Goal: Information Seeking & Learning: Compare options

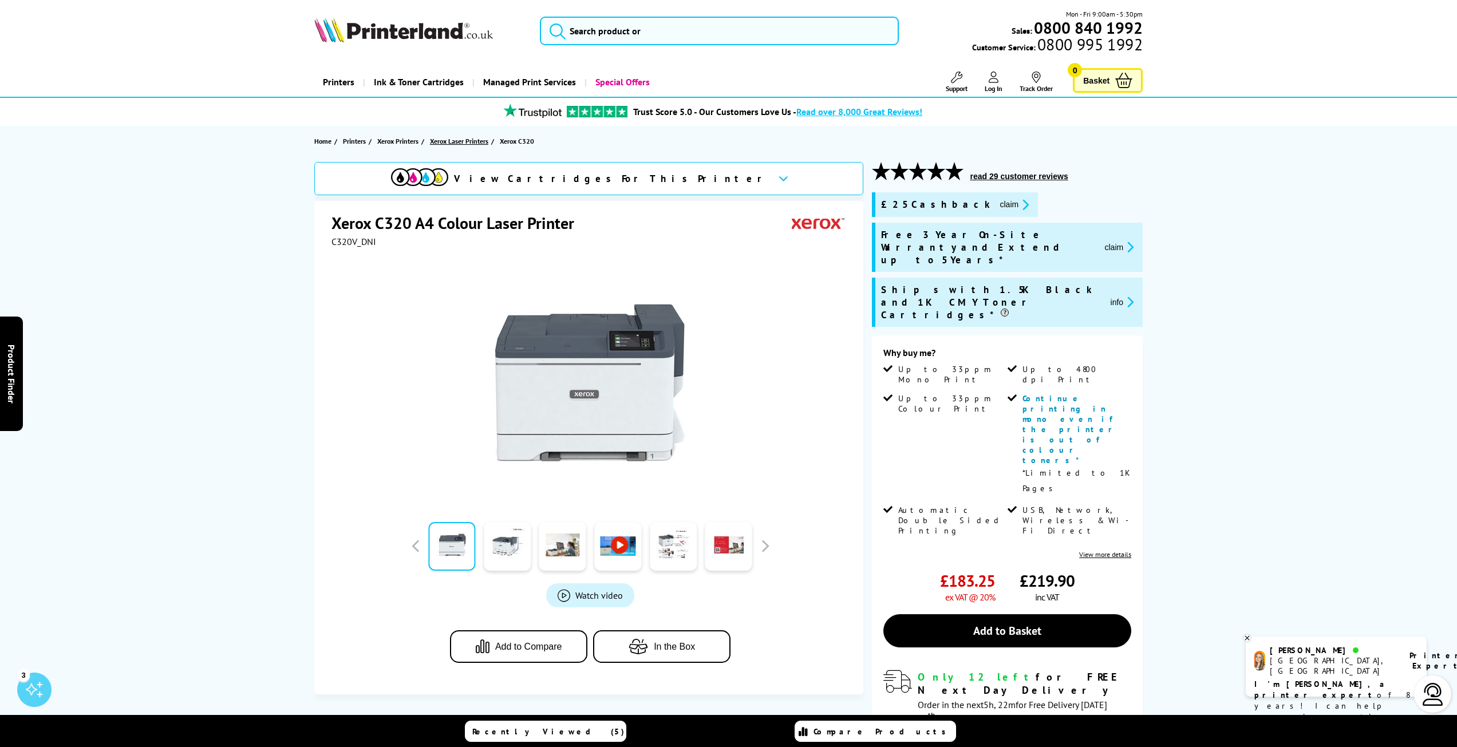
click at [448, 144] on span "Xerox Laser Printers" at bounding box center [459, 141] width 58 height 12
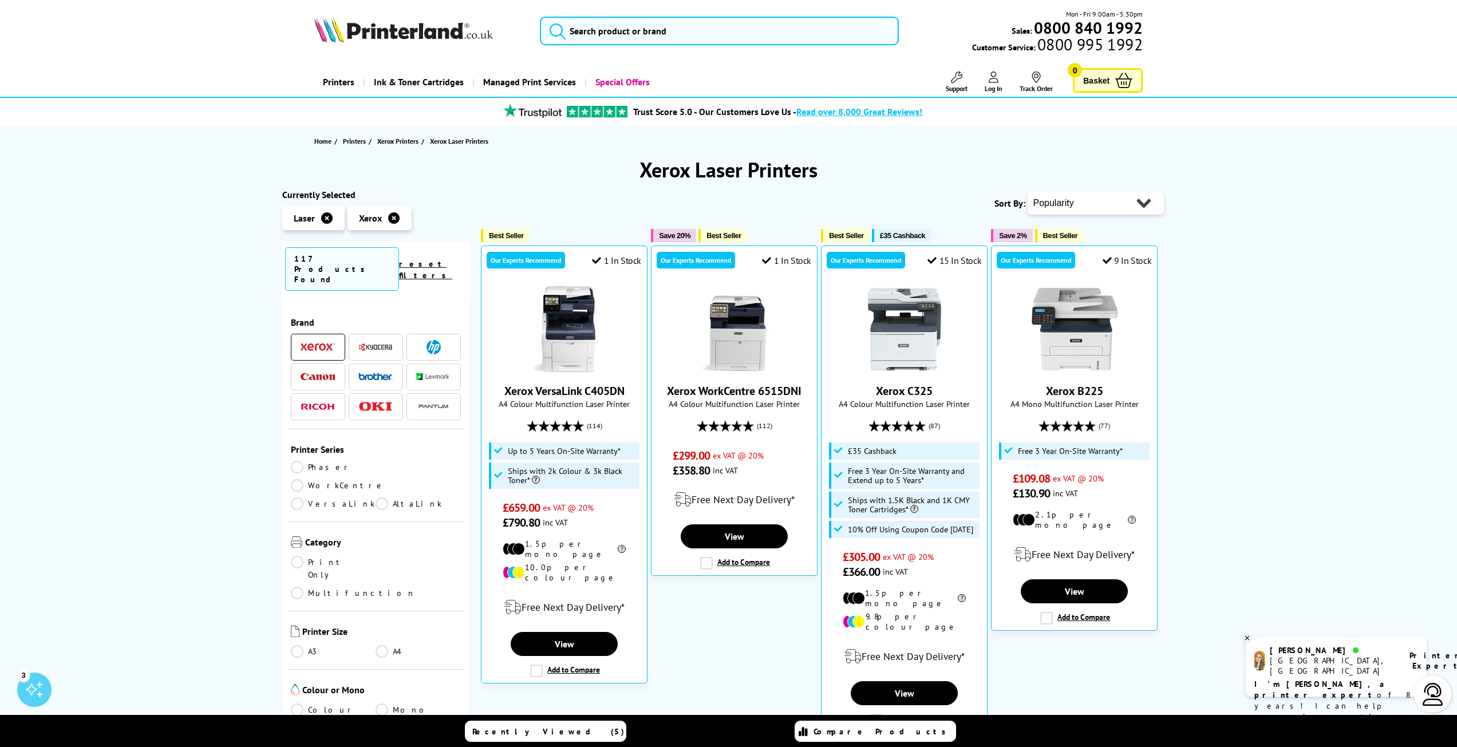
click at [299, 703] on link "Colour" at bounding box center [333, 709] width 85 height 13
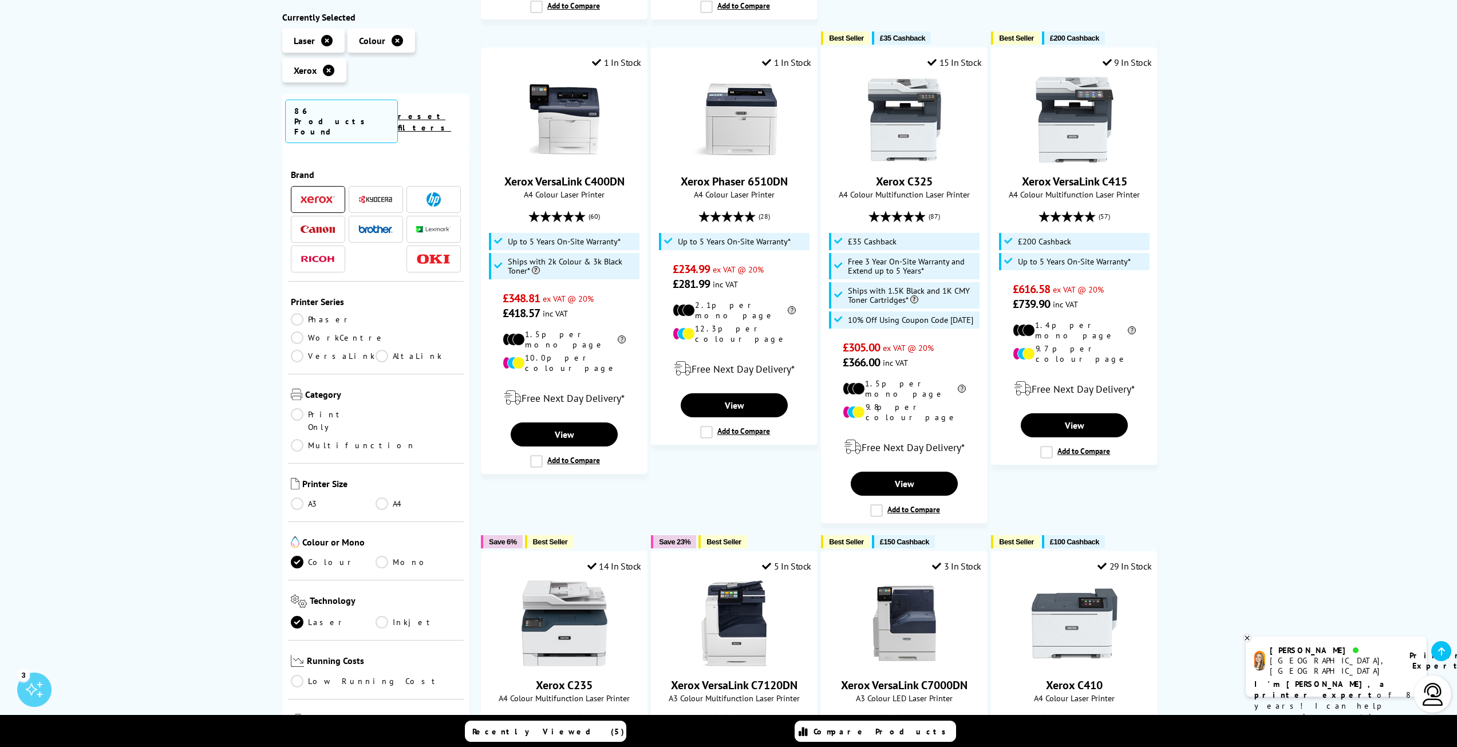
scroll to position [687, 0]
click at [379, 497] on link "A4" at bounding box center [417, 503] width 85 height 13
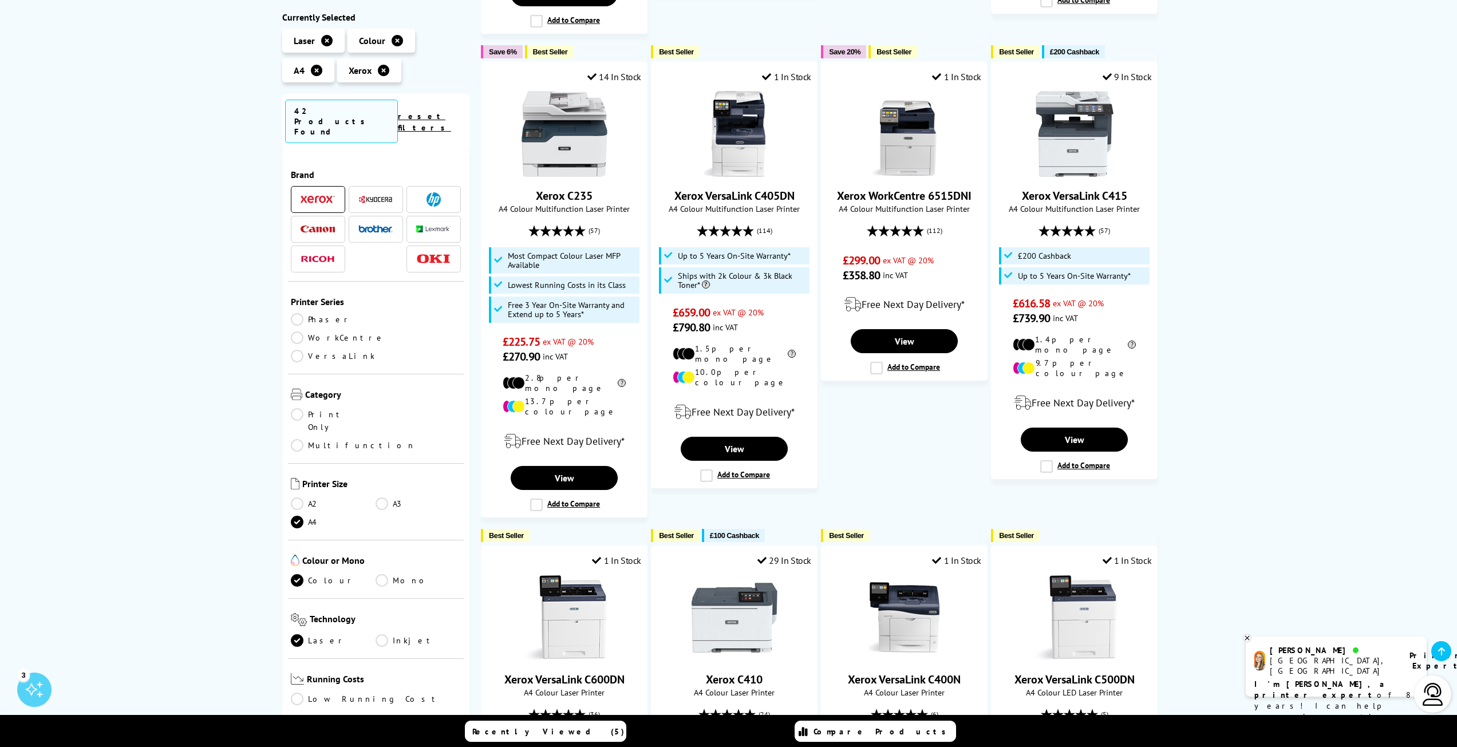
click at [305, 408] on link "Print Only" at bounding box center [333, 420] width 85 height 25
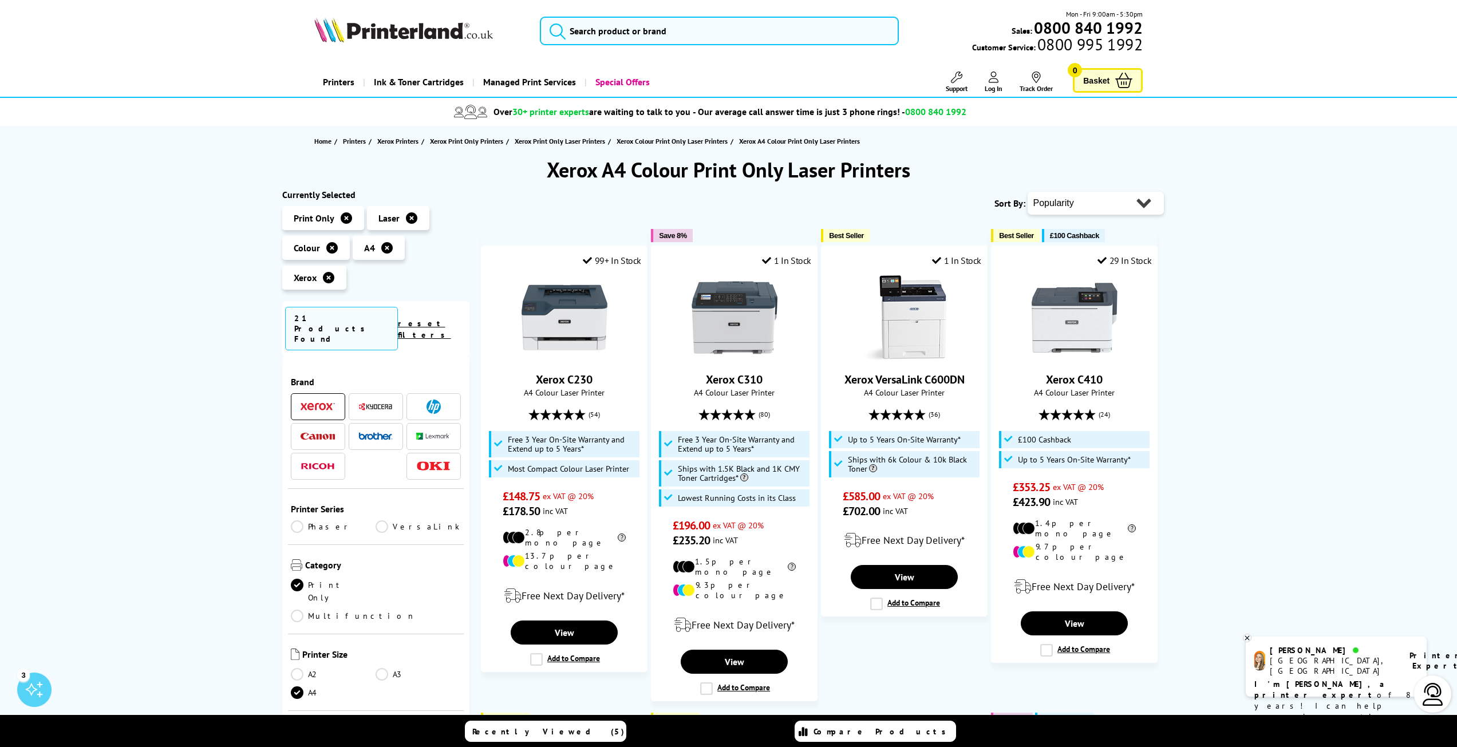
click at [1079, 205] on select "Popularity Rating Price - Low to High Price - High to Low Running Costs - Low t…" at bounding box center [1095, 203] width 136 height 23
click at [704, 337] on img at bounding box center [734, 318] width 86 height 86
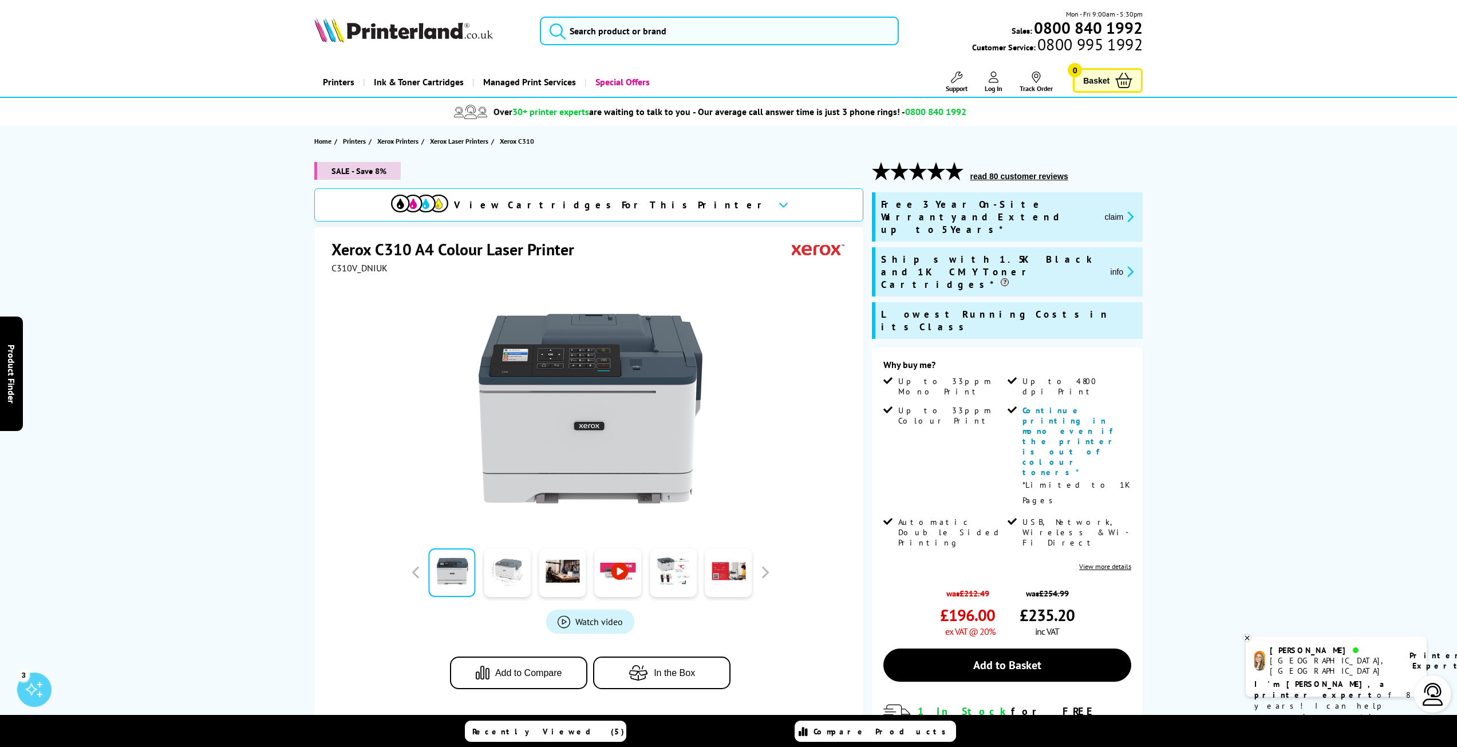
click at [513, 576] on link at bounding box center [507, 572] width 47 height 49
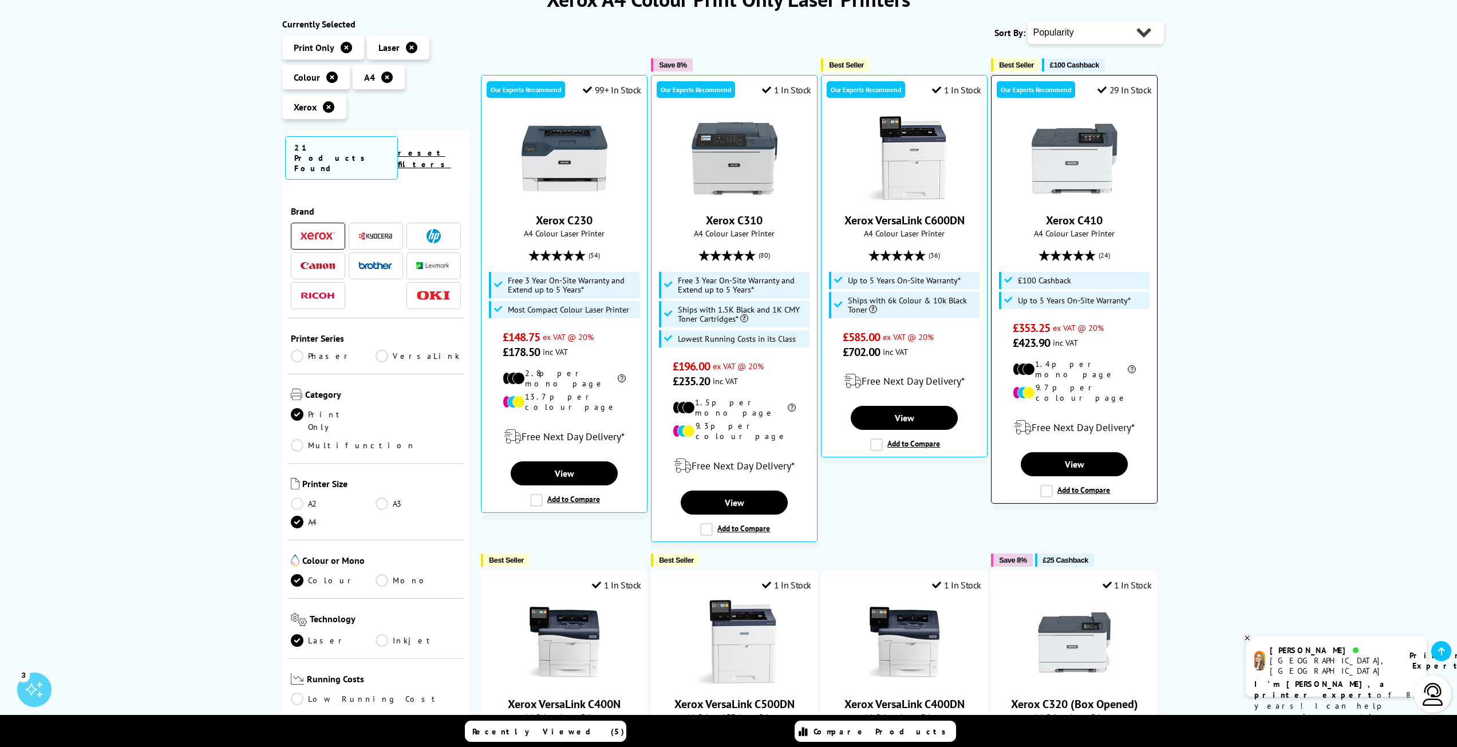
scroll to position [171, 0]
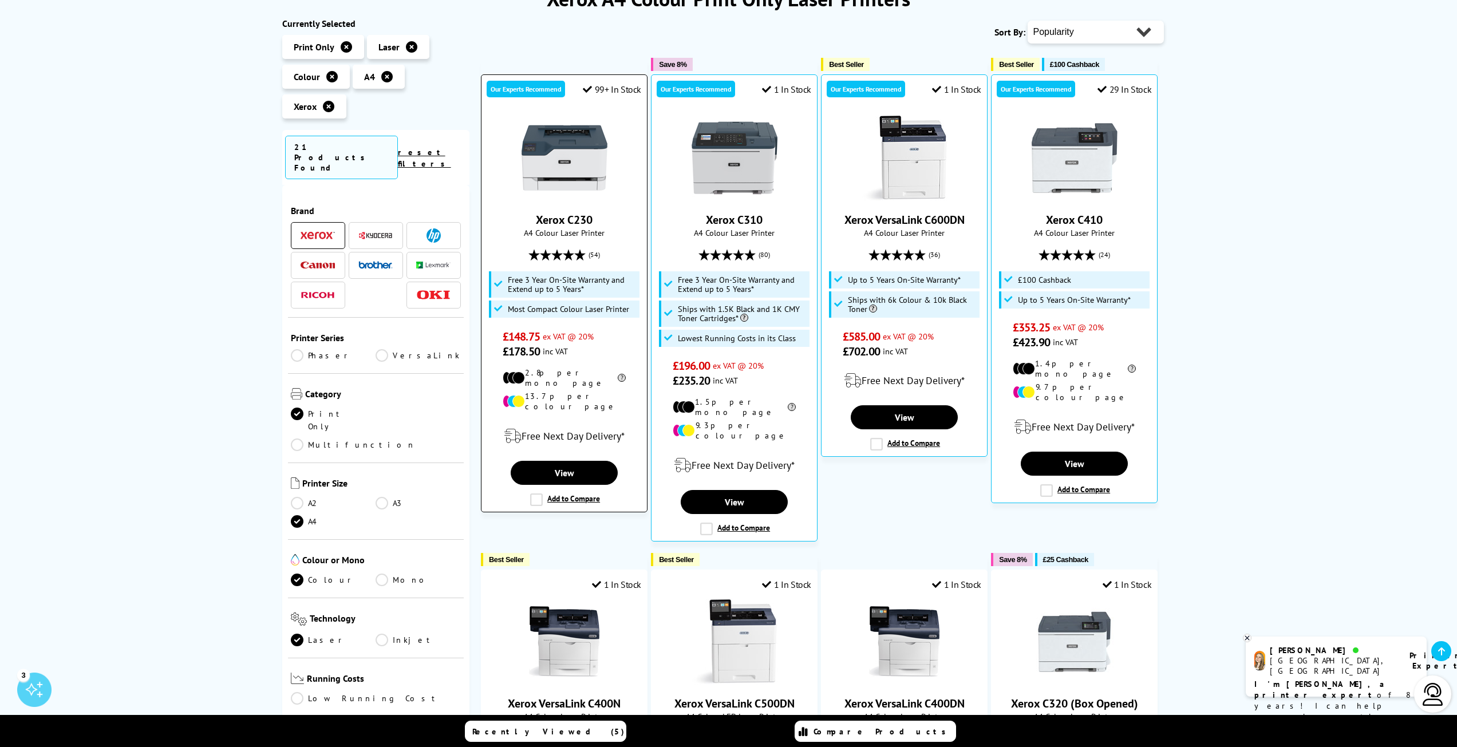
click at [579, 165] on img at bounding box center [564, 158] width 86 height 86
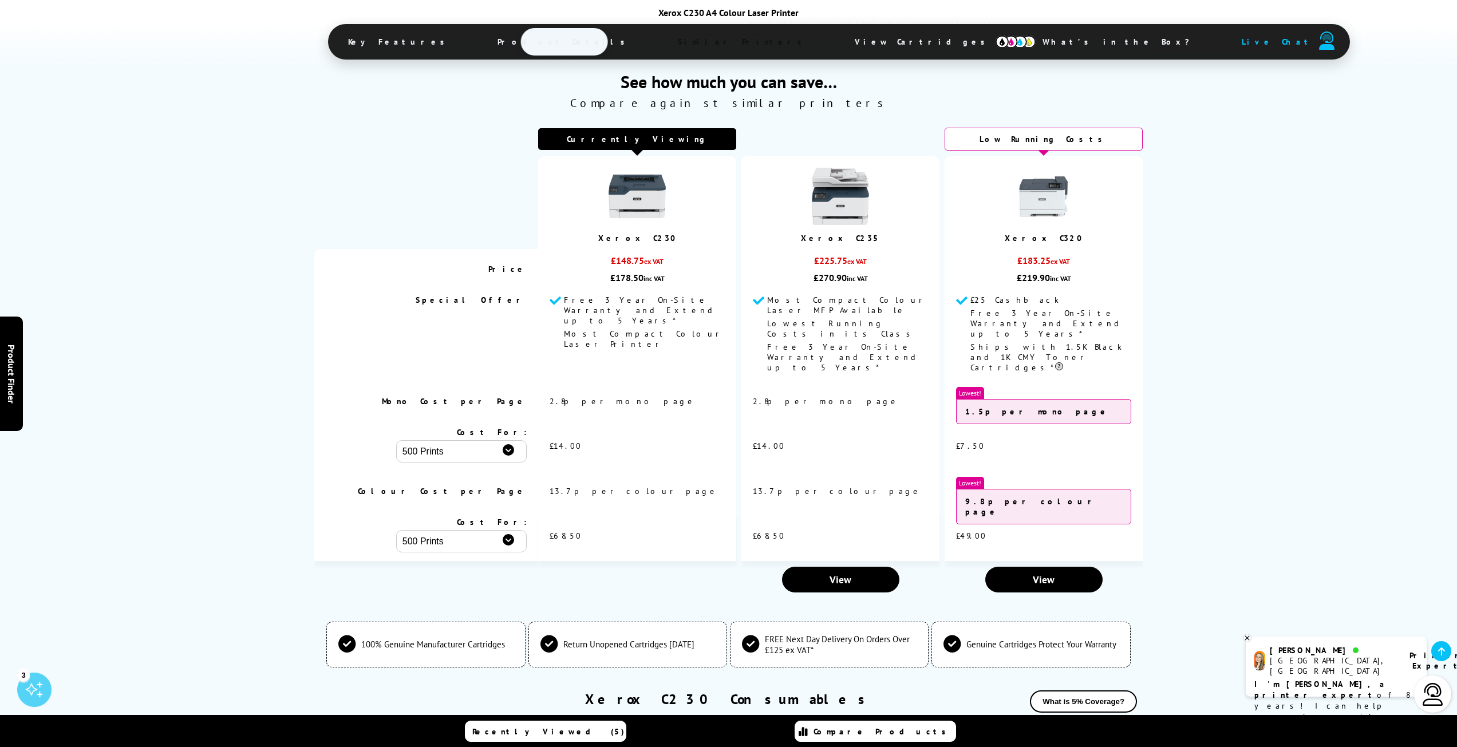
scroll to position [3433, 0]
click at [1043, 167] on img at bounding box center [1043, 195] width 57 height 57
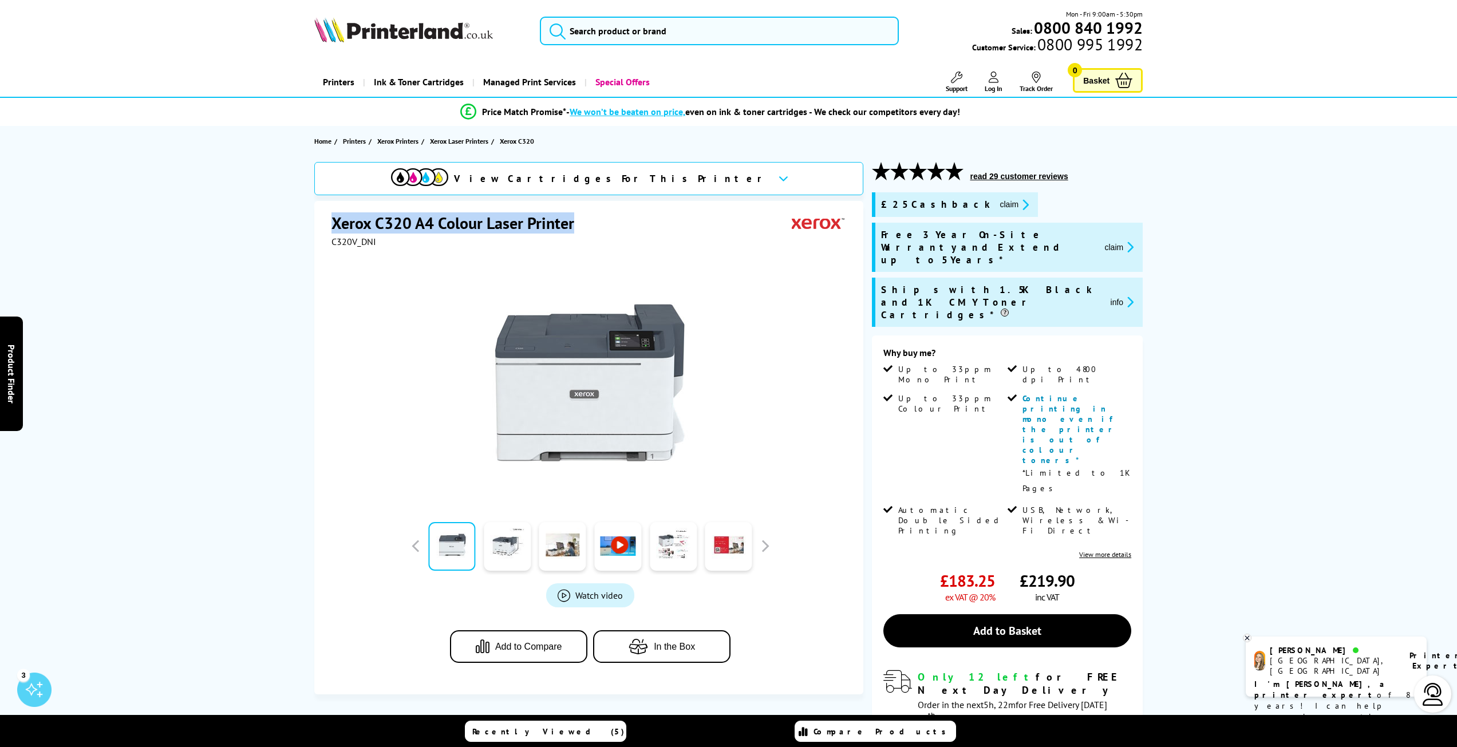
drag, startPoint x: 329, startPoint y: 218, endPoint x: 578, endPoint y: 217, distance: 249.5
click at [578, 217] on div "Xerox C320 A4 Colour Laser Printer C320V_DNI Watch video" at bounding box center [588, 447] width 549 height 493
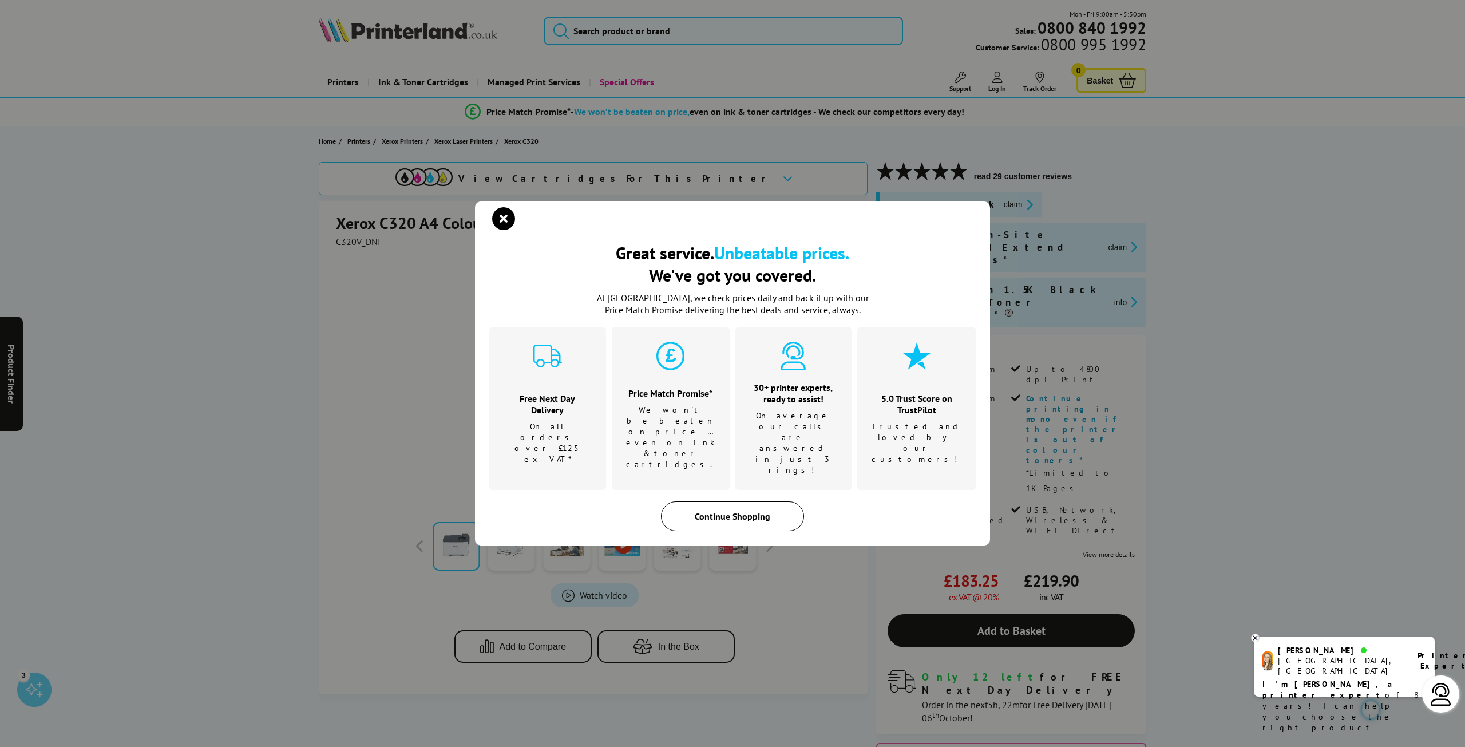
click at [699, 501] on div "Continue Shopping" at bounding box center [732, 516] width 143 height 30
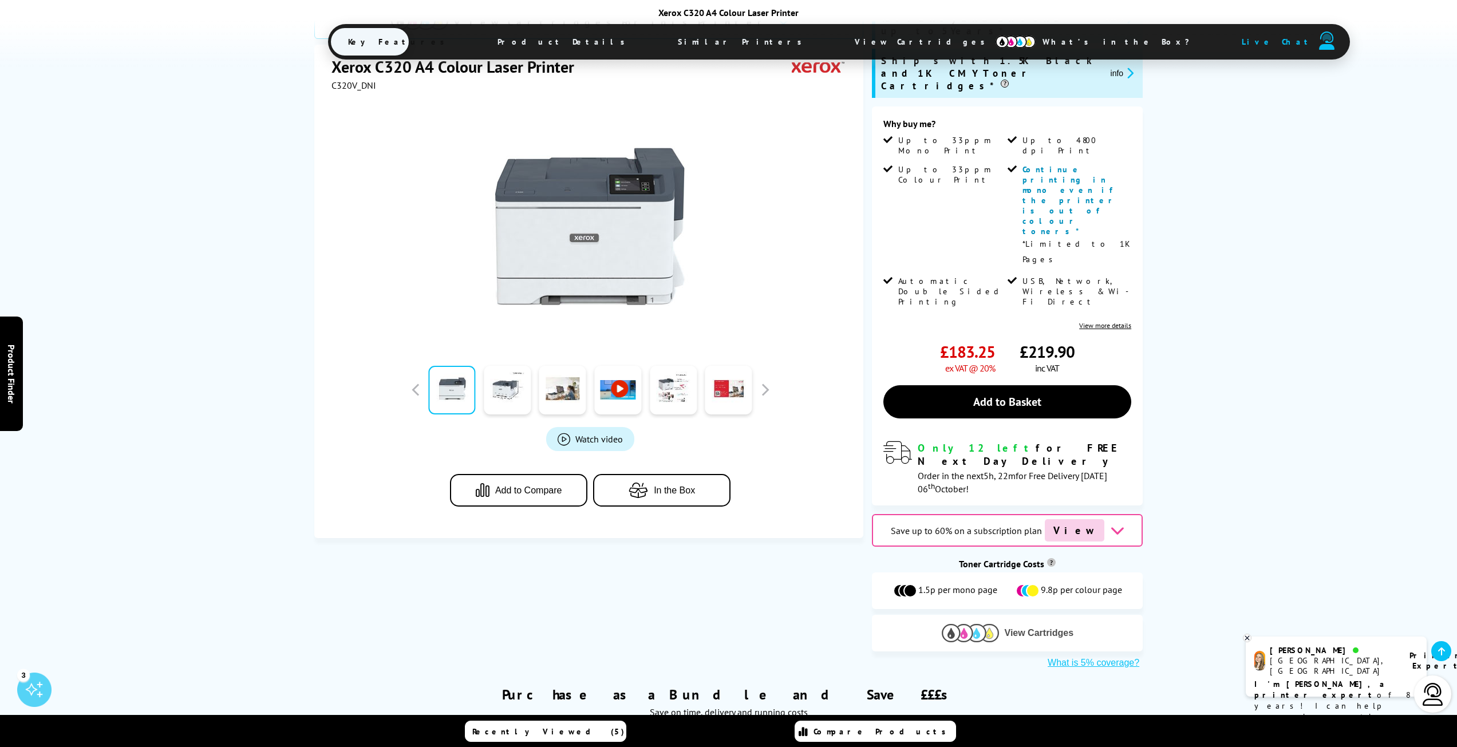
click at [992, 624] on img at bounding box center [969, 633] width 57 height 18
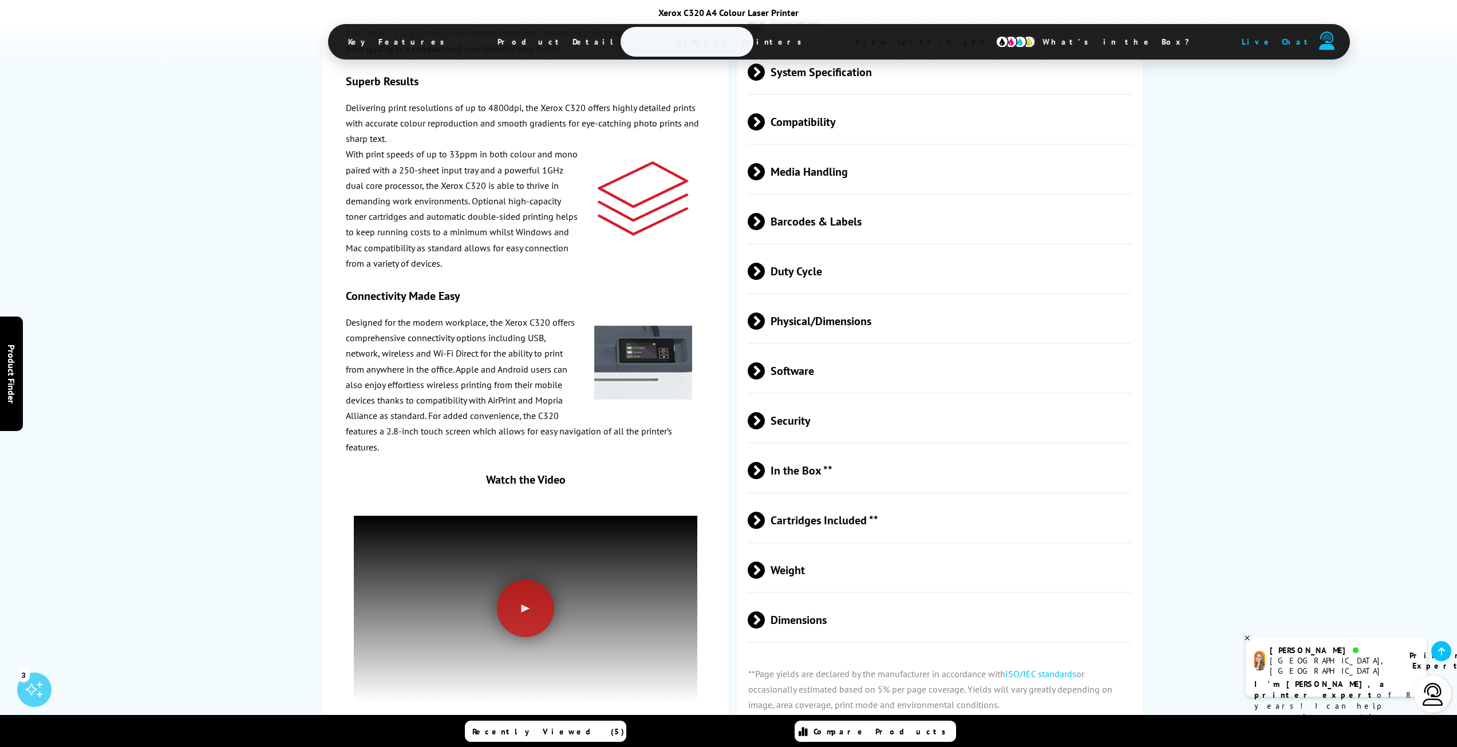
scroll to position [4132, 0]
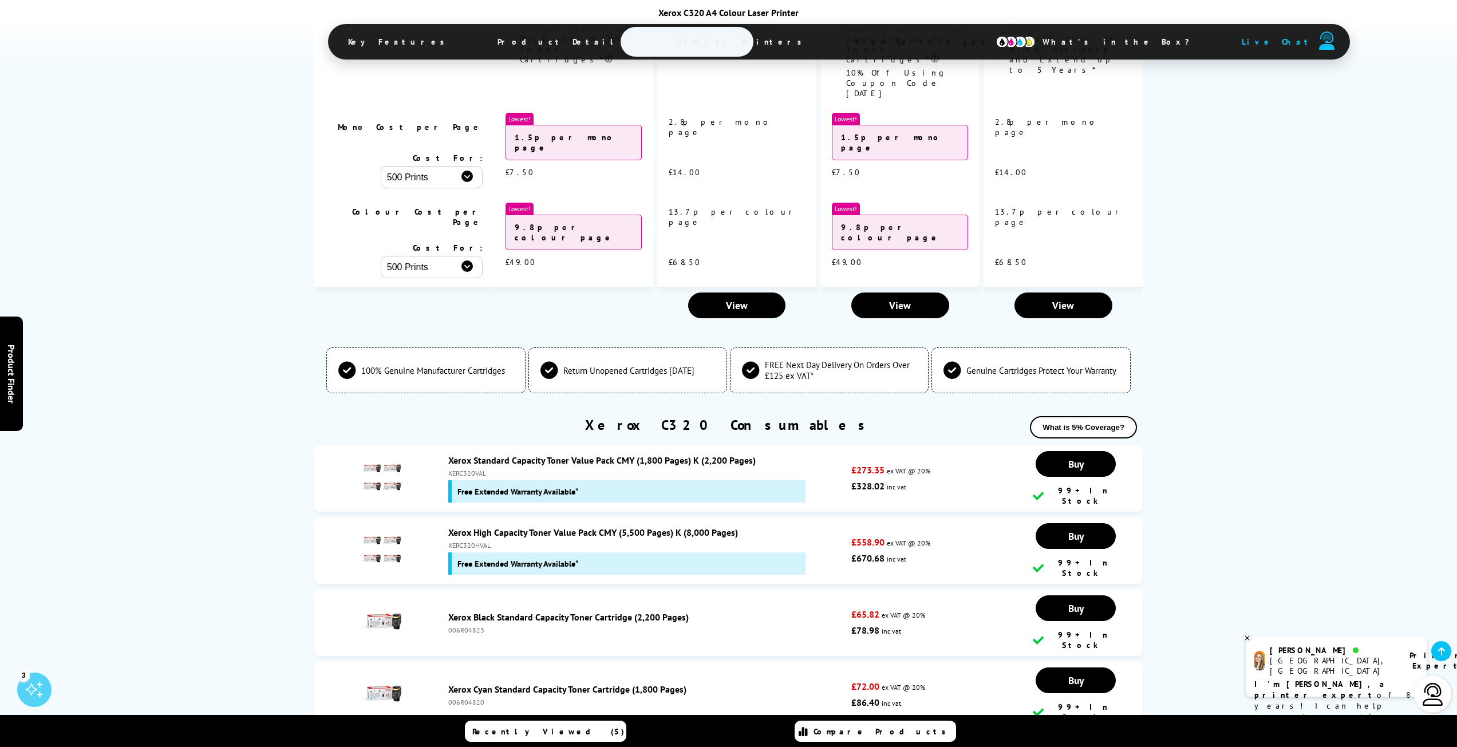
click at [703, 416] on link "Xerox C320 Consumables" at bounding box center [728, 425] width 287 height 18
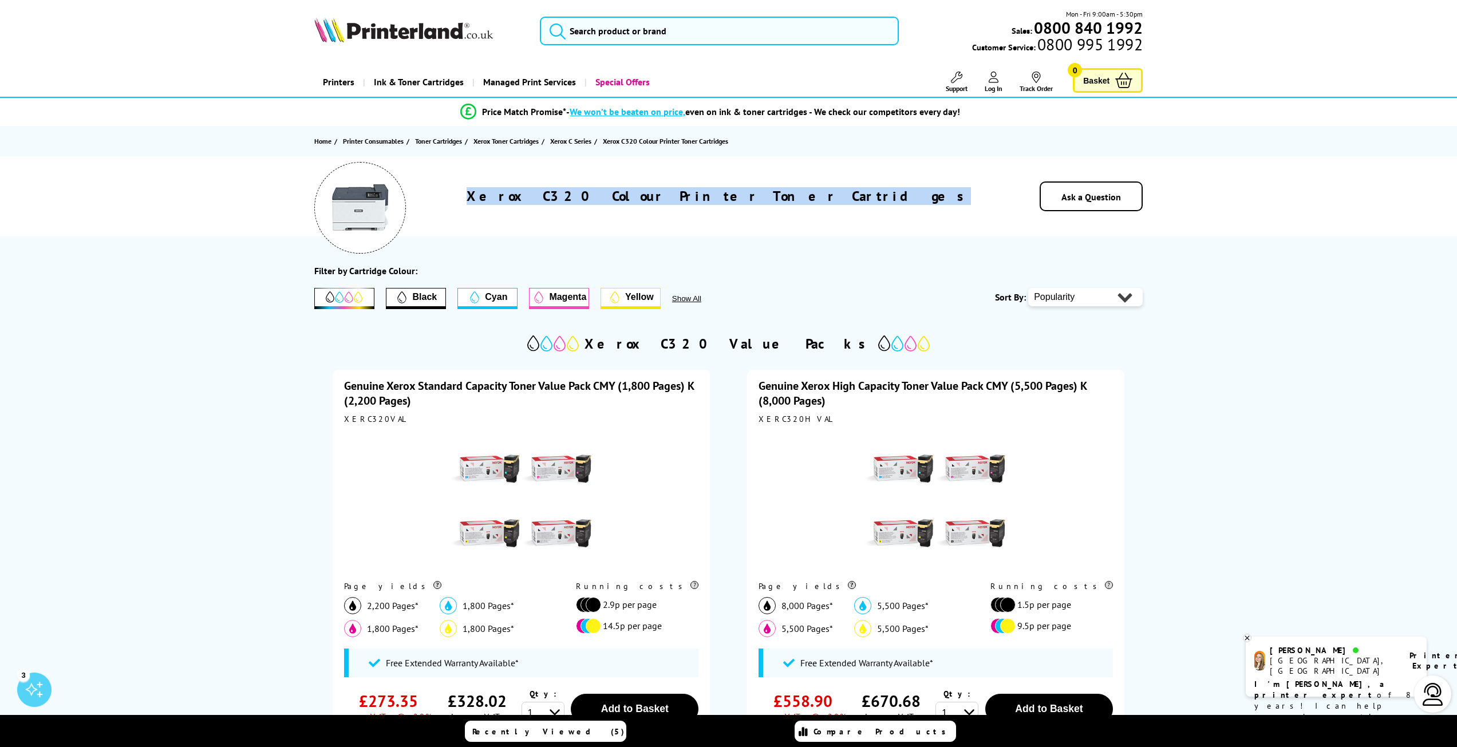
drag, startPoint x: 587, startPoint y: 195, endPoint x: 888, endPoint y: 194, distance: 301.0
click at [888, 194] on div "Xerox C320 Colour Printer Toner Cartridges" at bounding box center [719, 196] width 559 height 18
drag, startPoint x: 824, startPoint y: 195, endPoint x: 1324, endPoint y: 376, distance: 532.1
drag, startPoint x: 589, startPoint y: 195, endPoint x: 846, endPoint y: 199, distance: 257.0
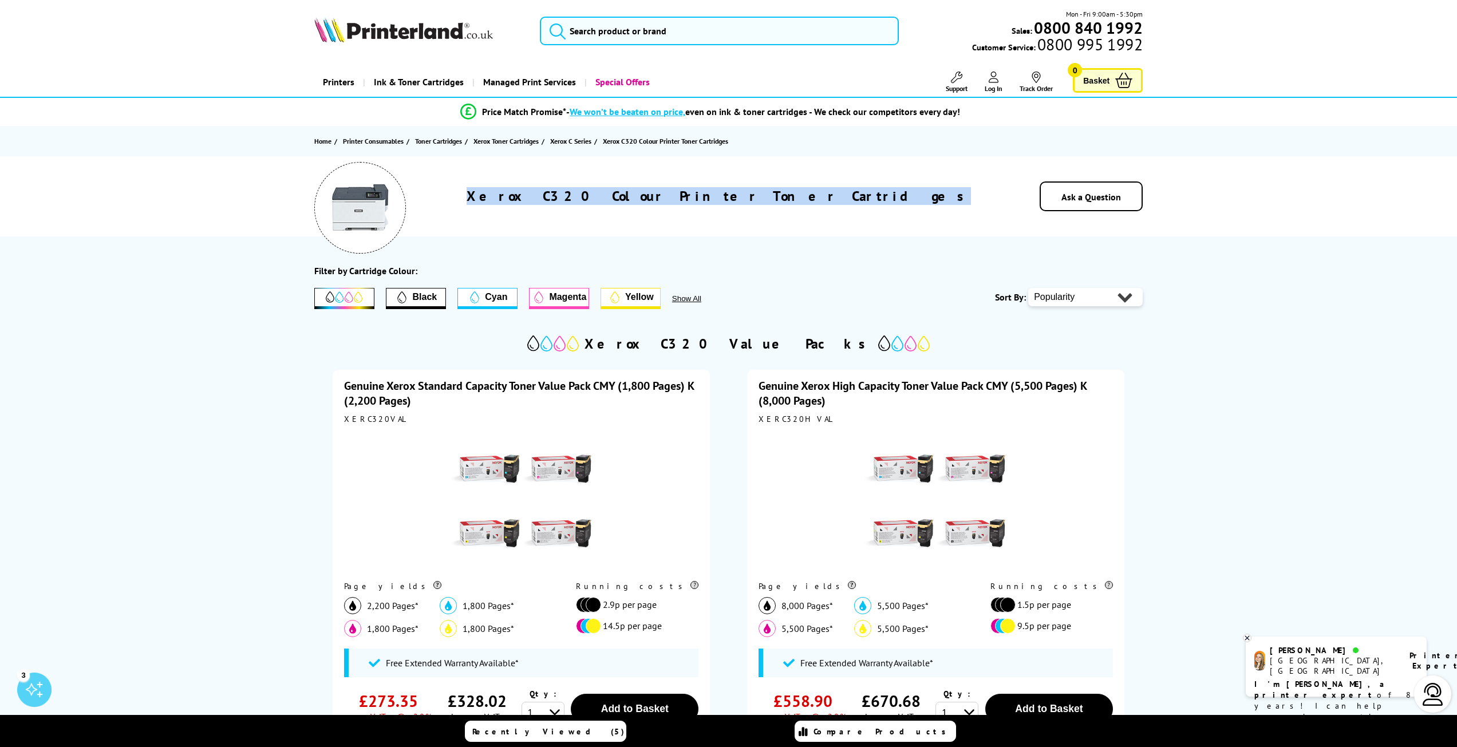
click at [846, 199] on div "Xerox C320 Colour Printer Toner Cartridges" at bounding box center [719, 196] width 559 height 18
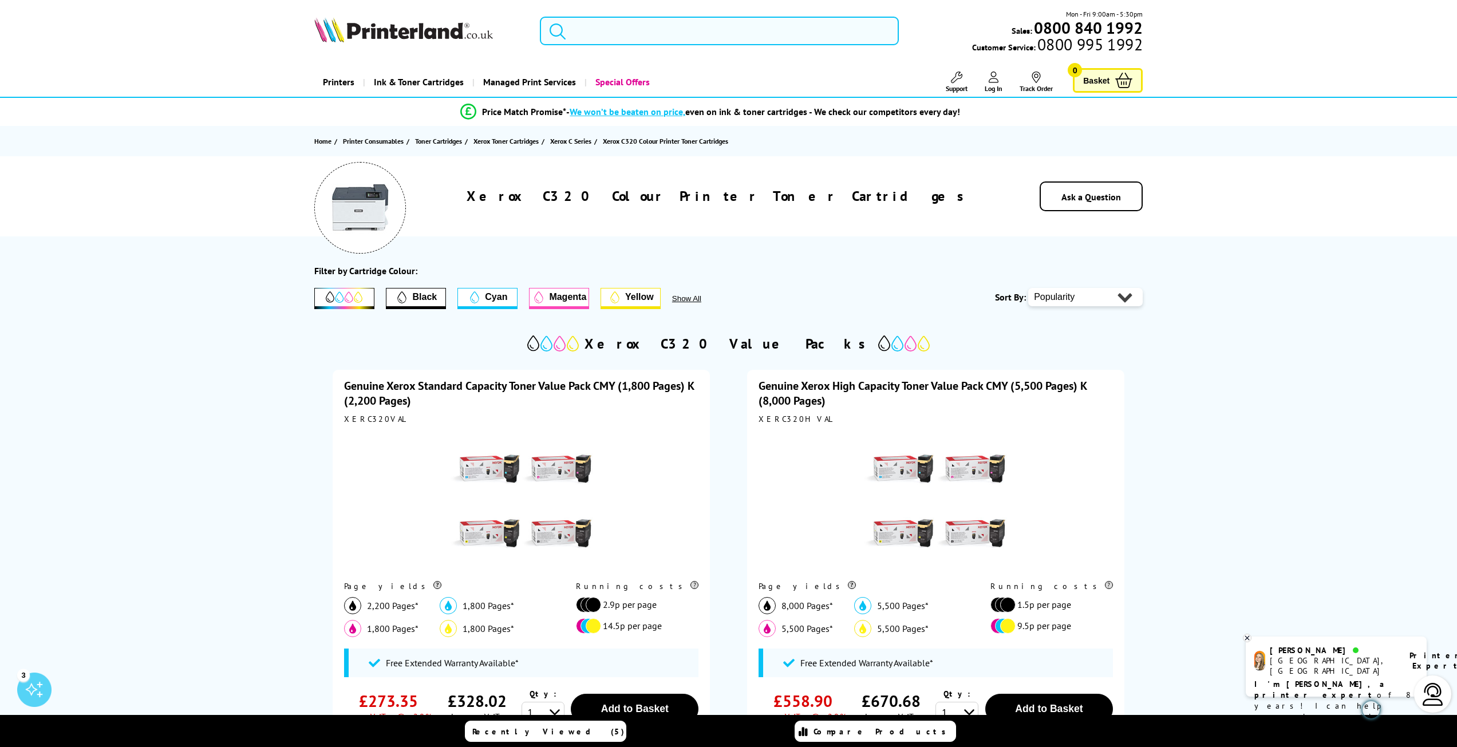
click at [311, 137] on div "Home Printer Consumables Toner Cartridges Xerox Toner Cartridges Xerox C Series…" at bounding box center [729, 141] width 916 height 30
click at [316, 141] on link "Home" at bounding box center [324, 141] width 20 height 12
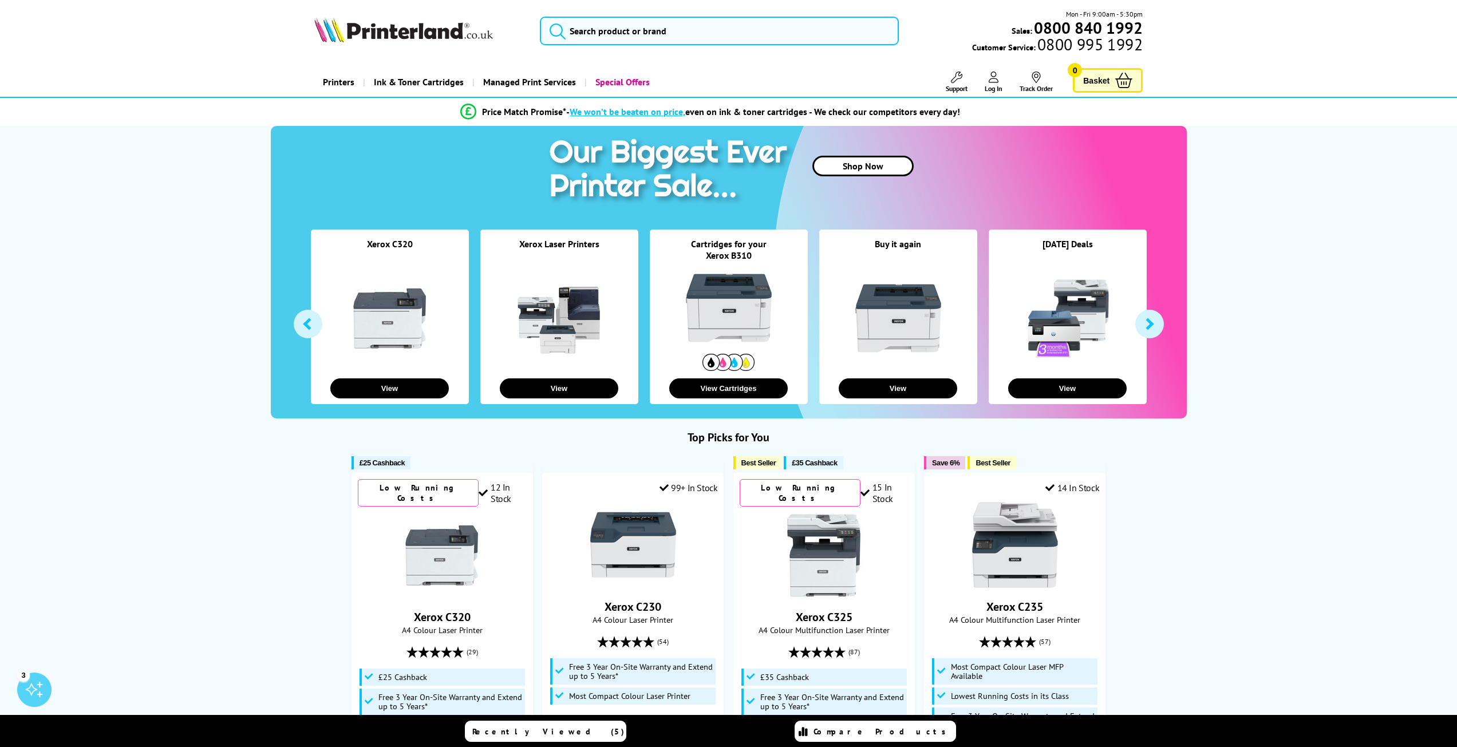
click at [332, 80] on link "Printers" at bounding box center [338, 82] width 49 height 29
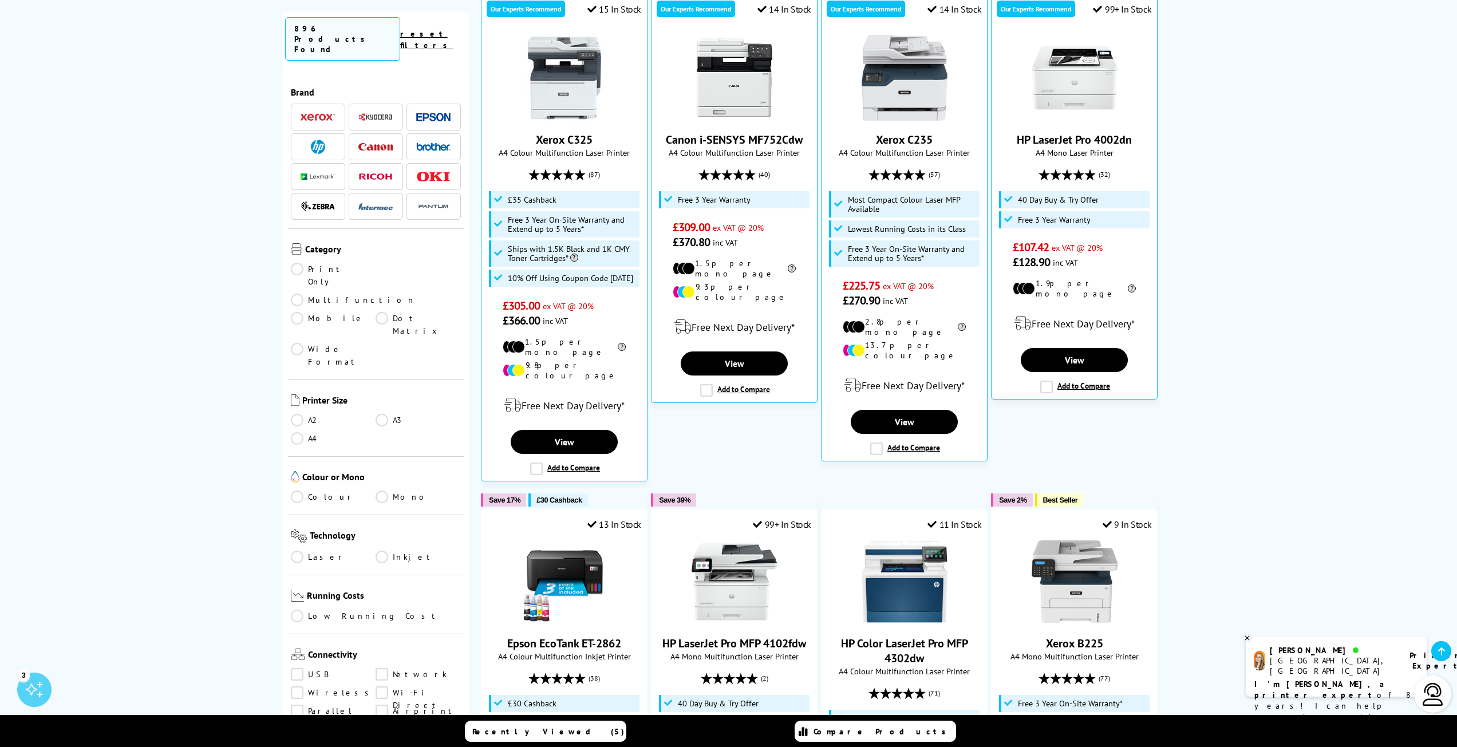
scroll to position [343, 0]
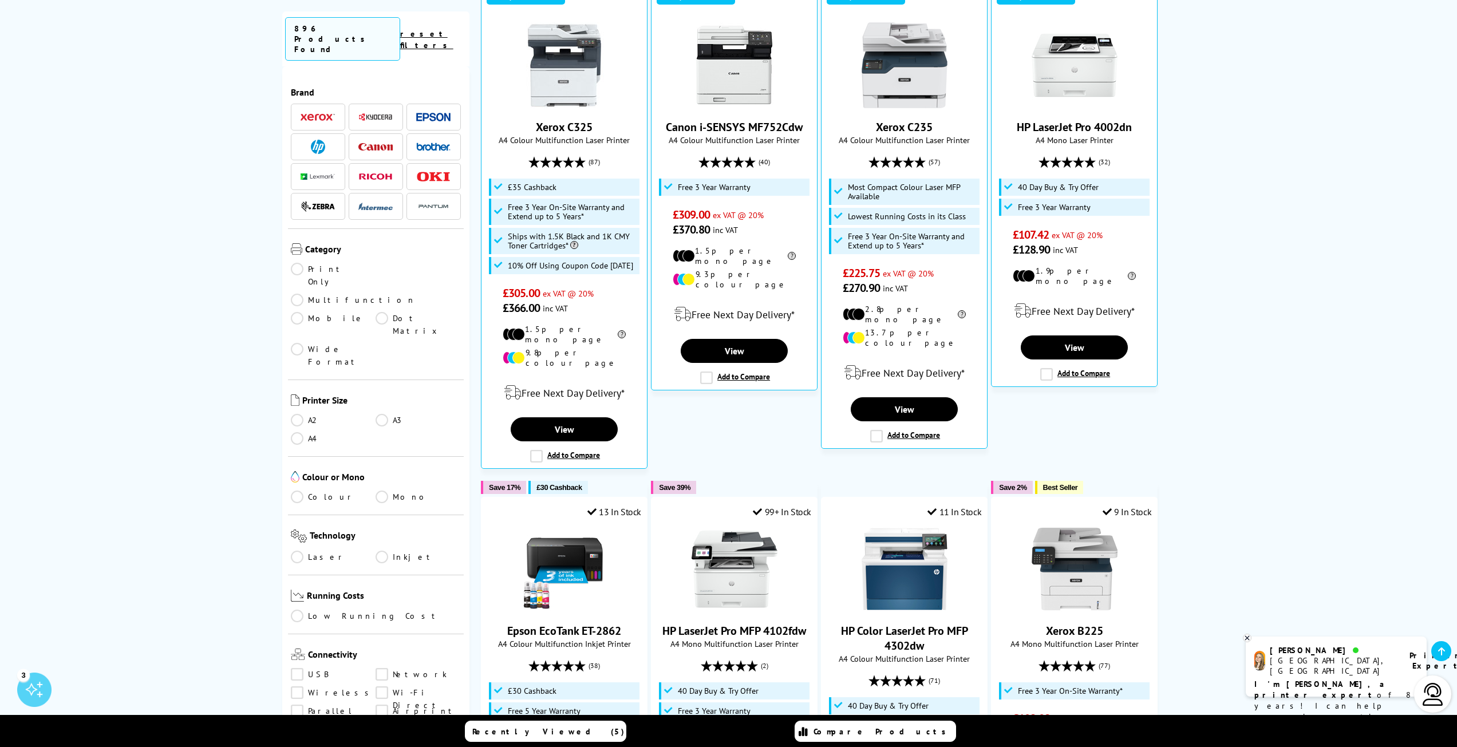
click at [294, 432] on link "A4" at bounding box center [333, 438] width 85 height 13
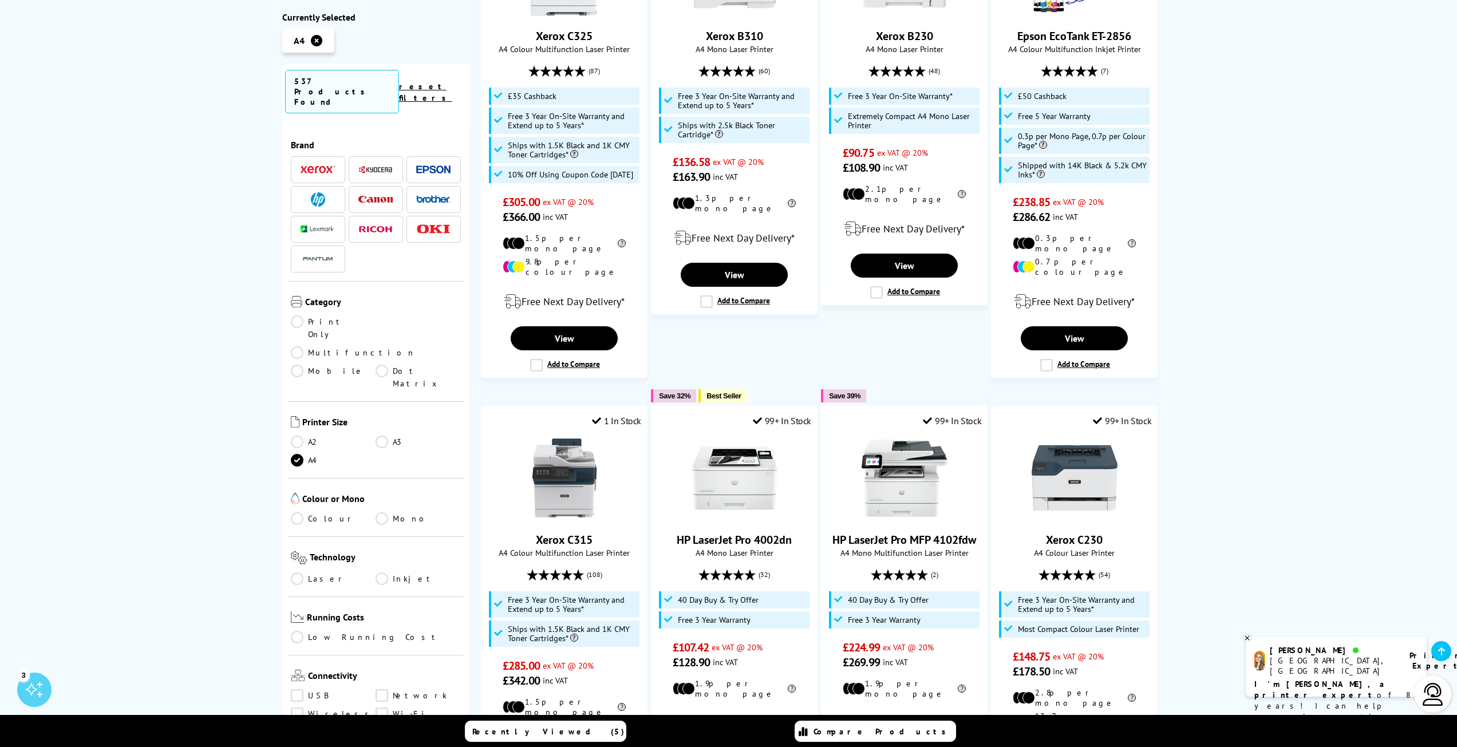
click at [296, 512] on link "Colour" at bounding box center [333, 518] width 85 height 13
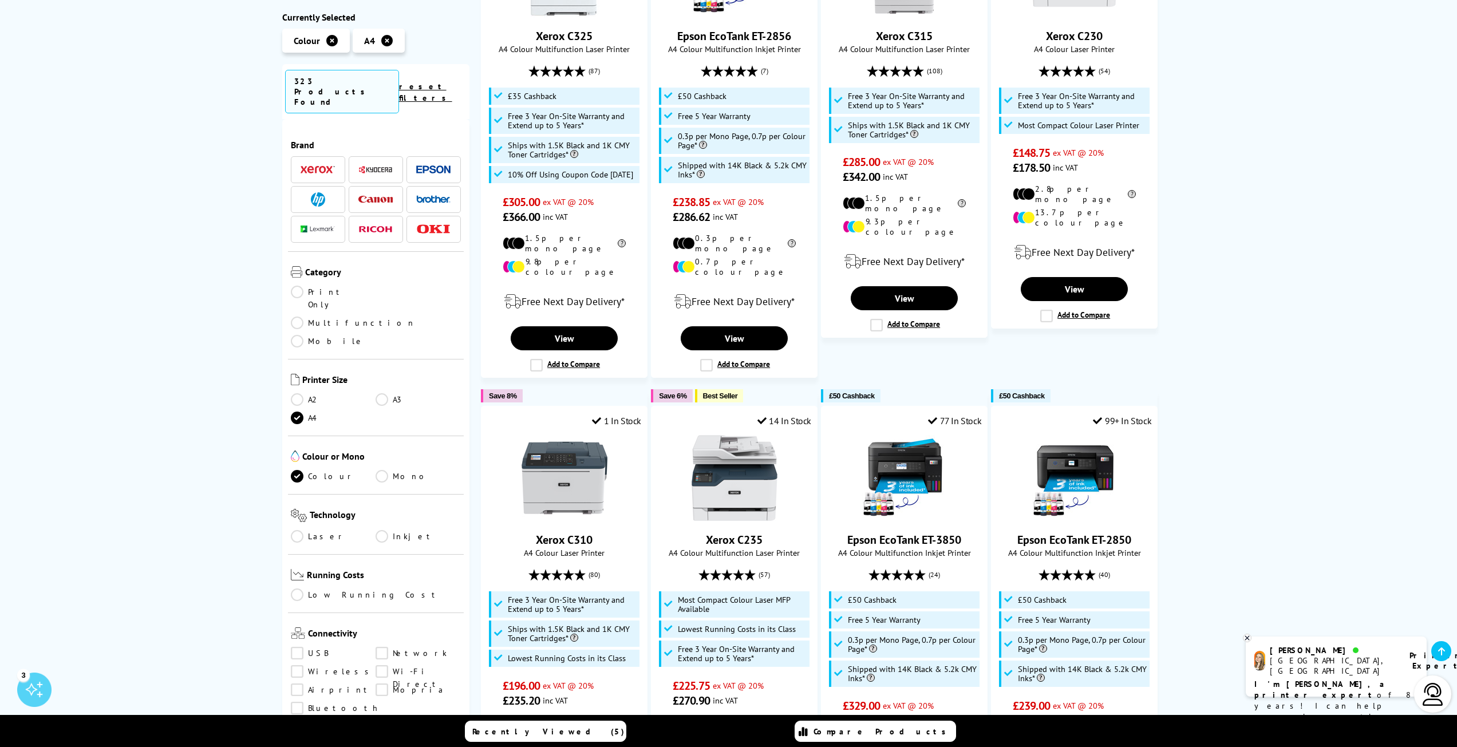
click at [298, 530] on link "Laser" at bounding box center [333, 536] width 85 height 13
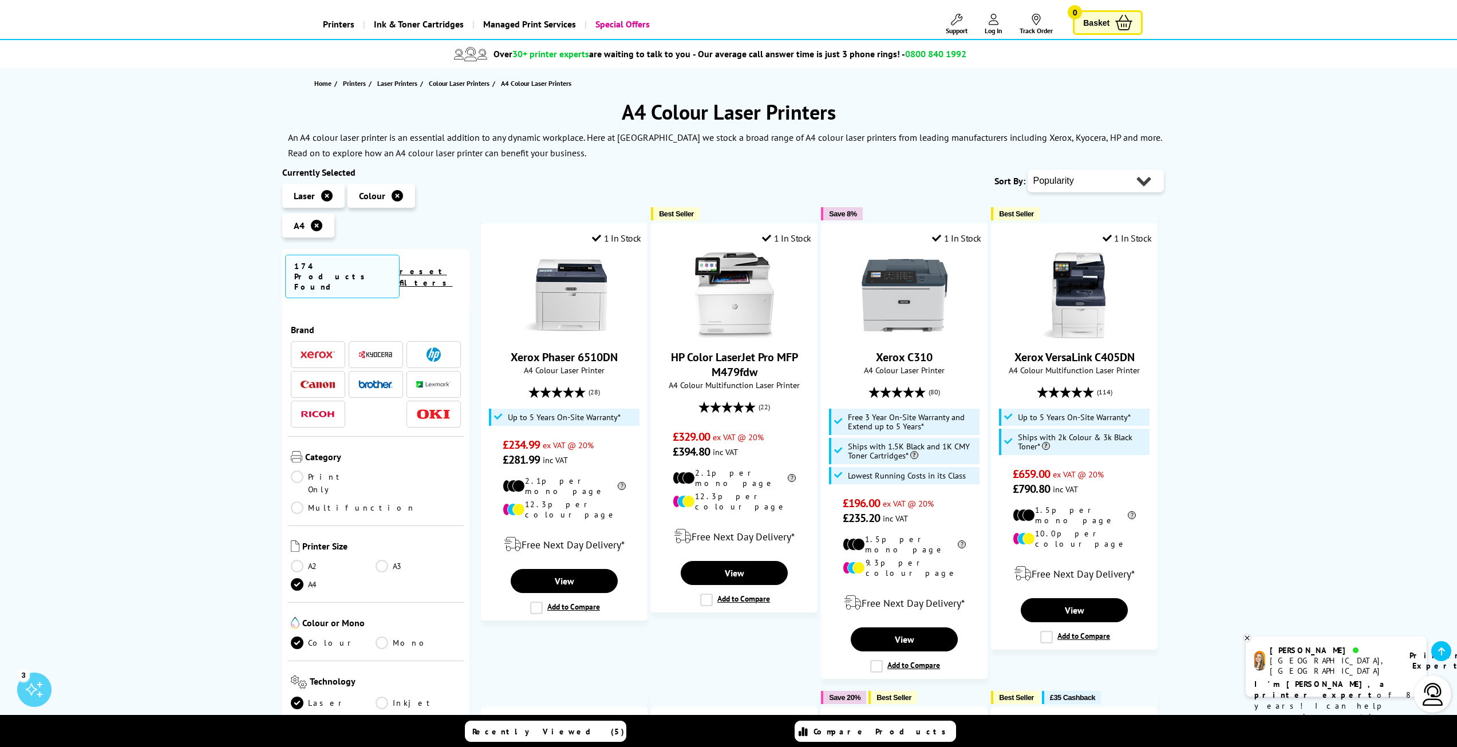
scroll to position [57, 0]
click at [1086, 183] on select "Popularity Rating Price - Low to High Price - High to Low Running Costs - Low t…" at bounding box center [1095, 181] width 136 height 23
select select "Price Ascending"
click at [1027, 170] on select "Popularity Rating Price - Low to High Price - High to Low Running Costs - Low t…" at bounding box center [1095, 181] width 136 height 23
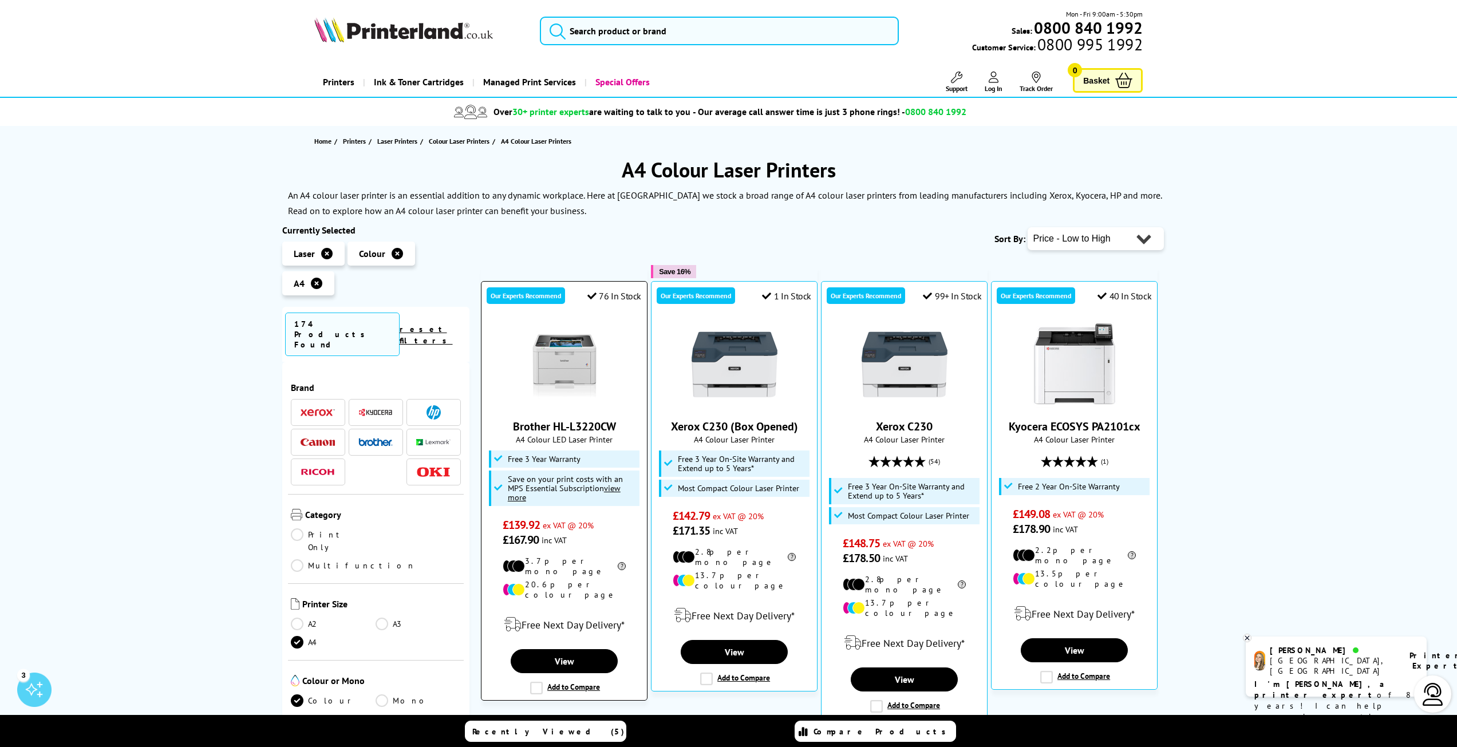
click at [561, 366] on img at bounding box center [564, 365] width 86 height 86
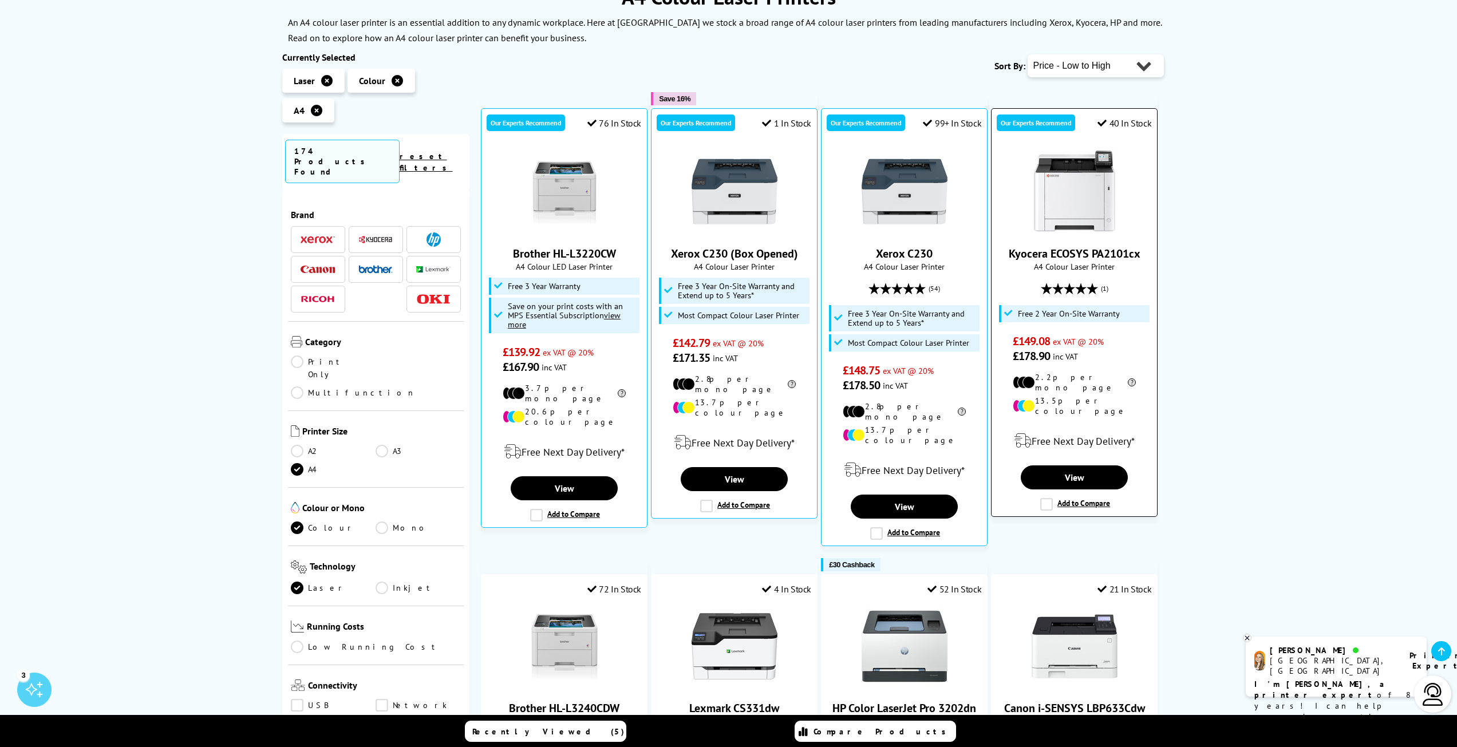
scroll to position [172, 0]
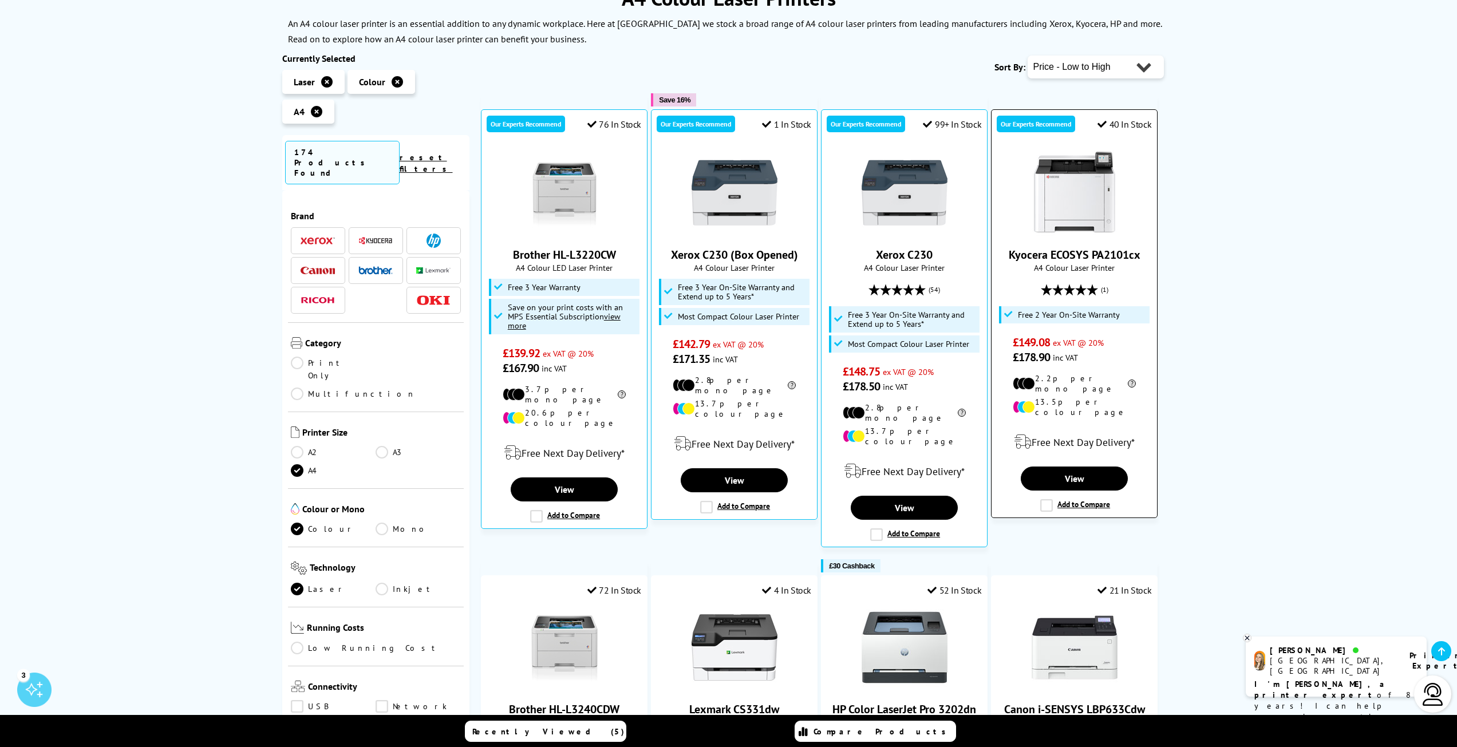
click at [1077, 205] on img at bounding box center [1074, 193] width 86 height 86
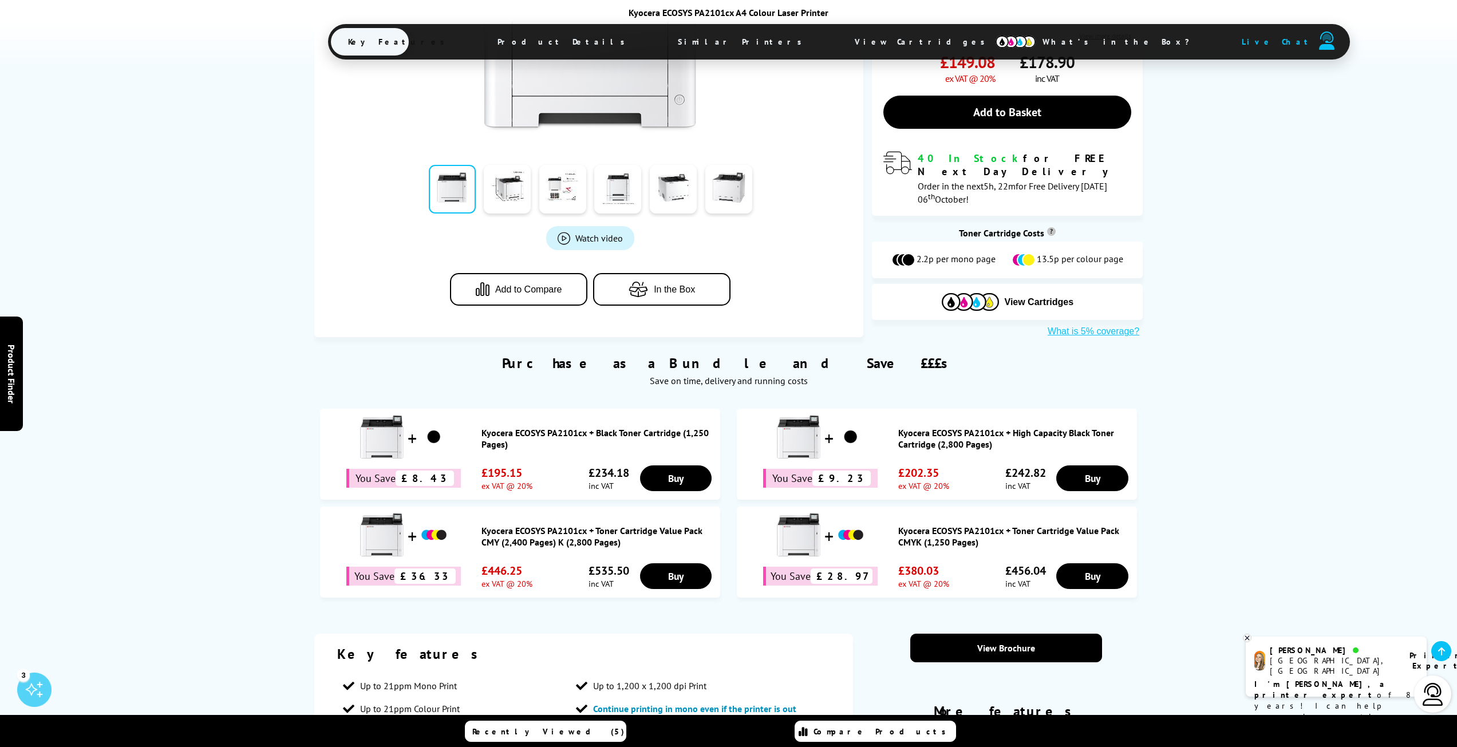
scroll to position [57, 0]
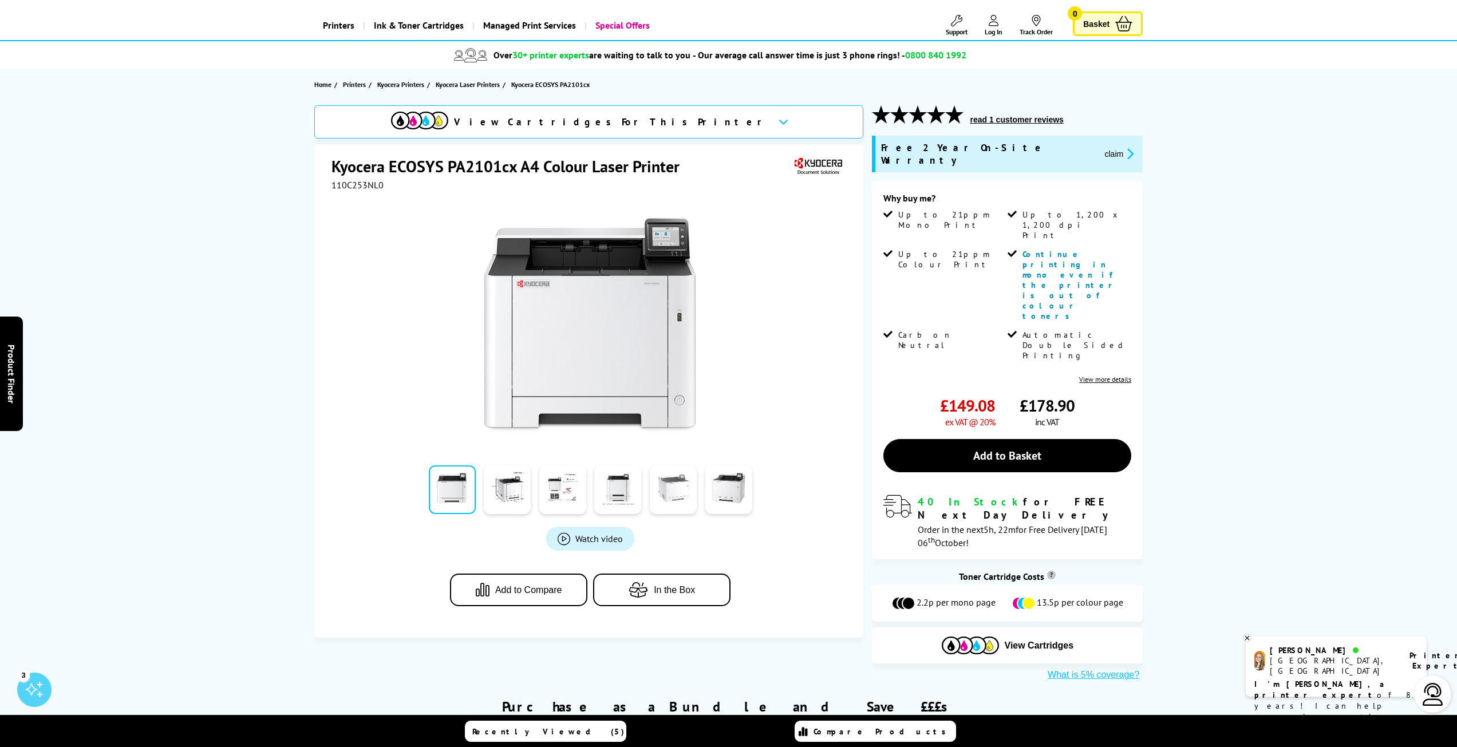
click at [672, 485] on link at bounding box center [673, 489] width 47 height 49
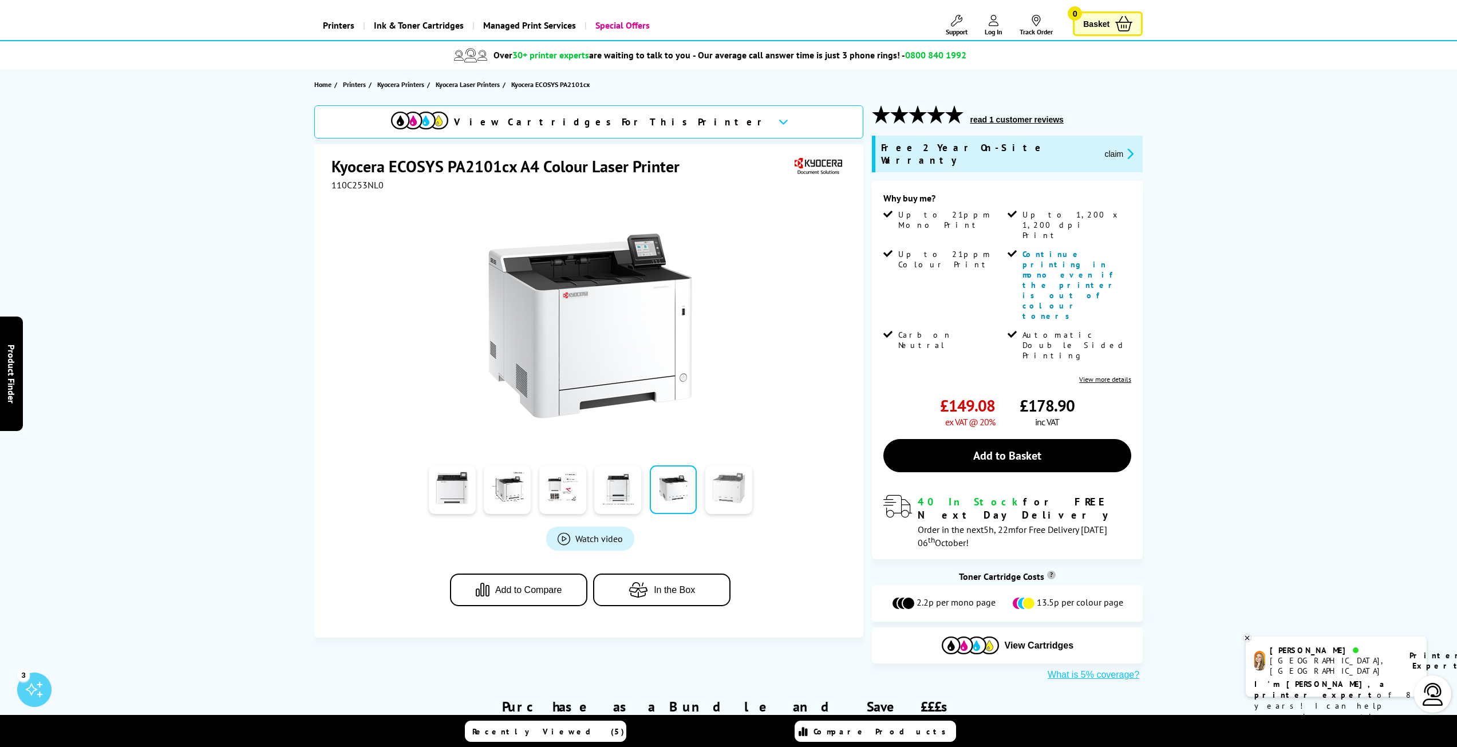
click at [718, 492] on link at bounding box center [728, 489] width 47 height 49
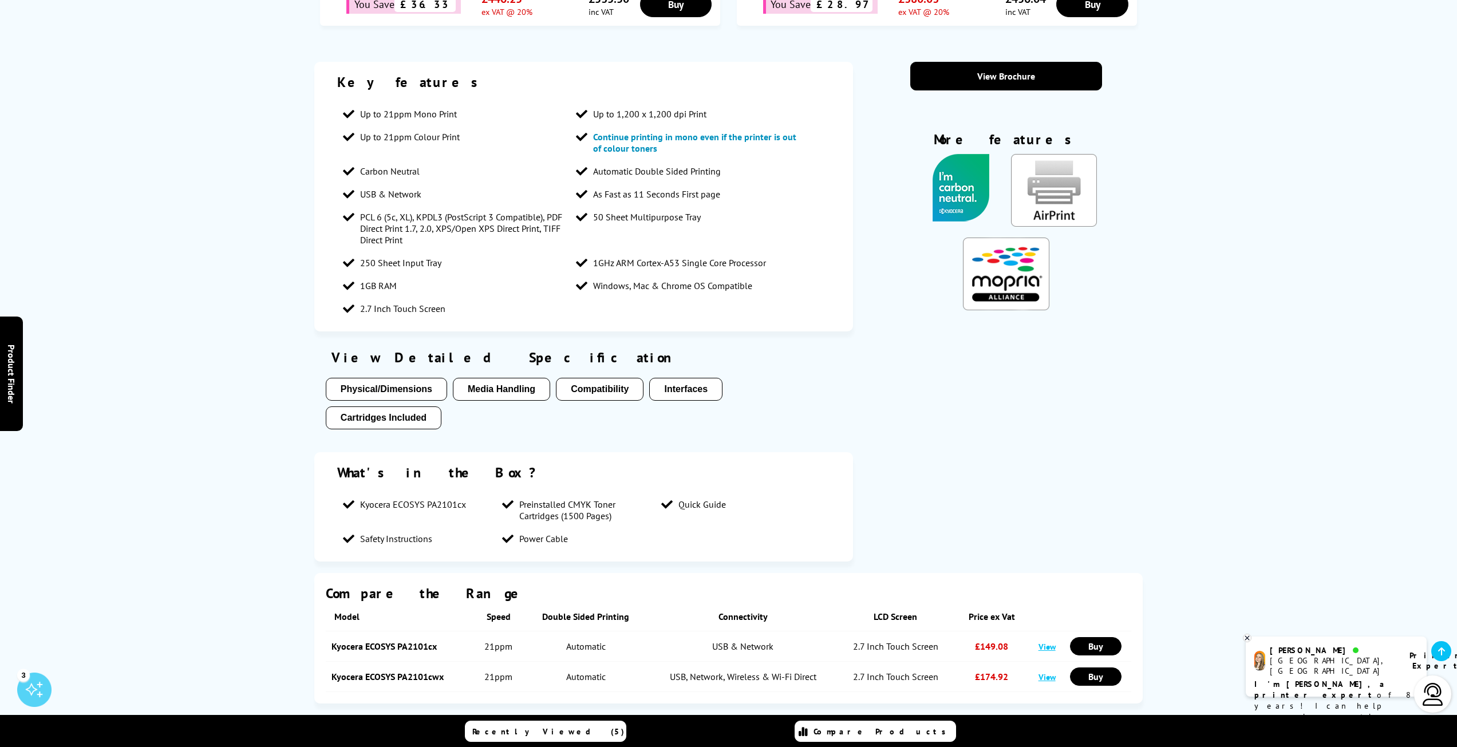
scroll to position [0, 0]
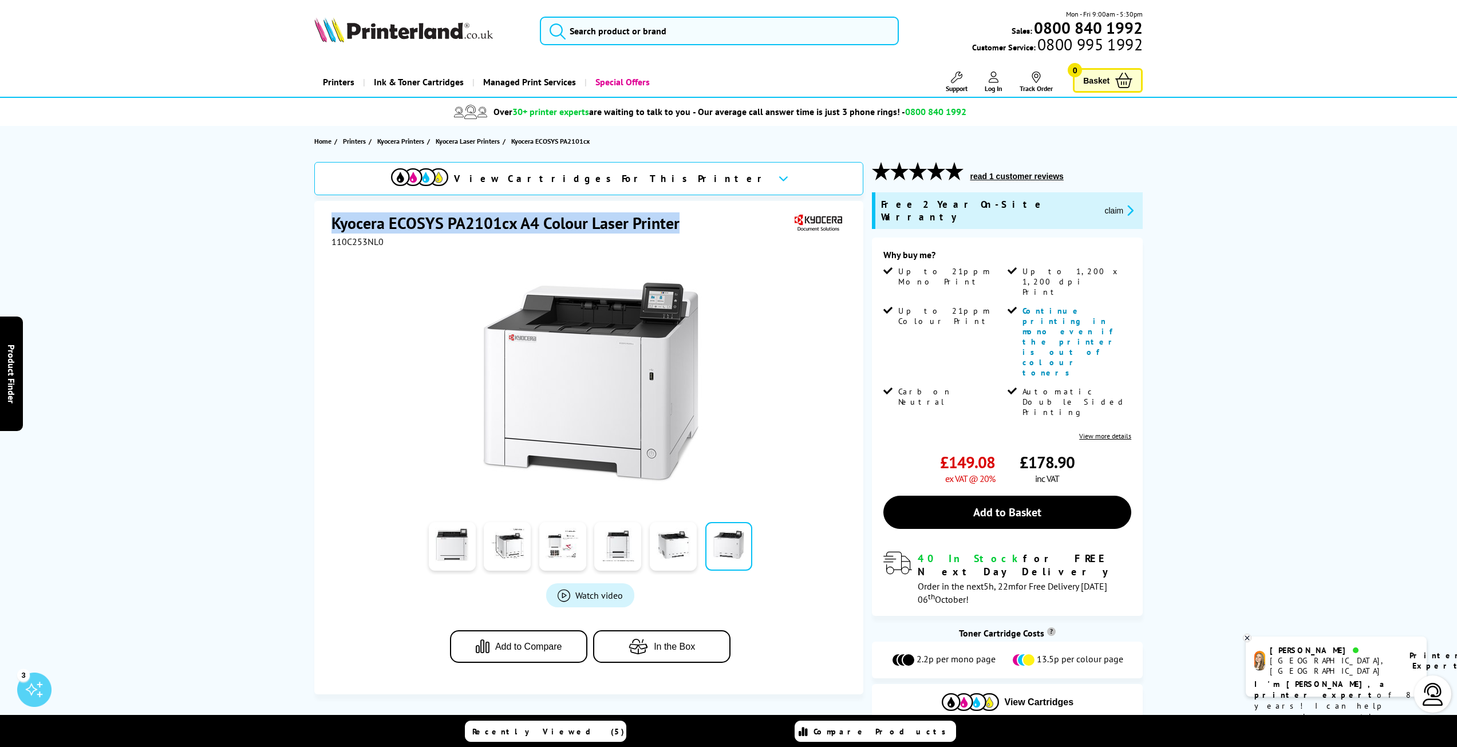
drag, startPoint x: 334, startPoint y: 224, endPoint x: 677, endPoint y: 222, distance: 343.4
click at [677, 222] on h1 "Kyocera ECOSYS PA2101cx A4 Colour Laser Printer" at bounding box center [510, 222] width 359 height 21
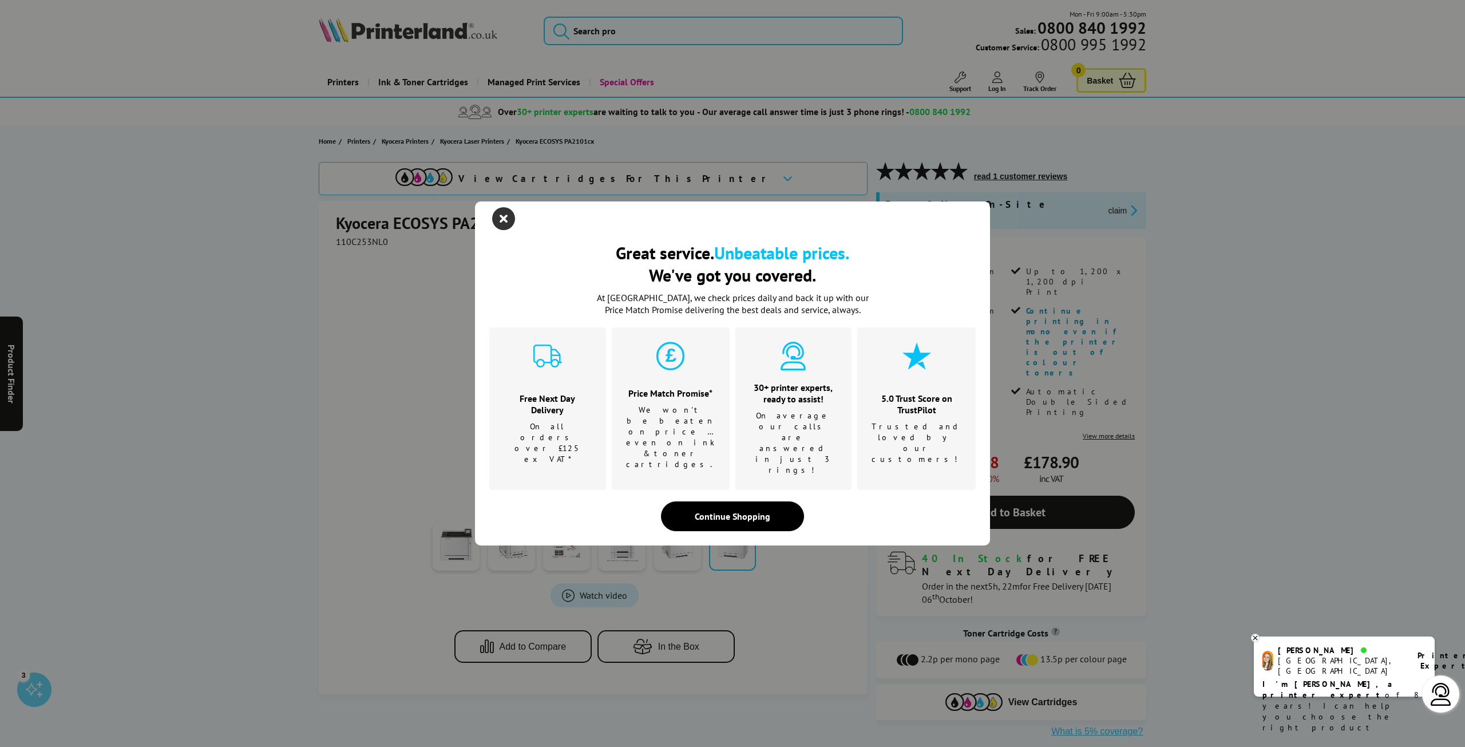
drag, startPoint x: 633, startPoint y: 223, endPoint x: 513, endPoint y: 248, distance: 122.2
click at [516, 227] on div at bounding box center [738, 218] width 486 height 17
click at [505, 230] on icon "close modal" at bounding box center [503, 218] width 23 height 23
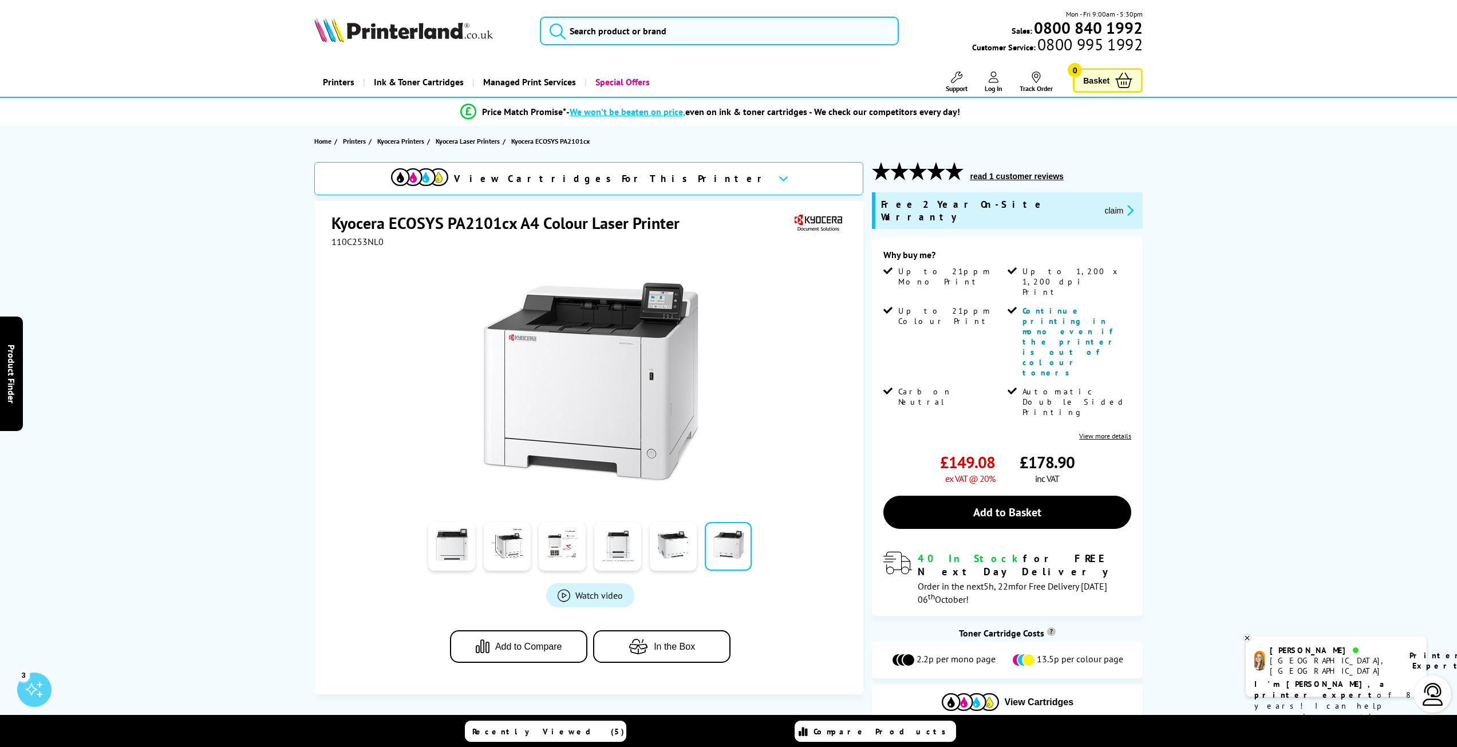
click at [439, 229] on h1 "Kyocera ECOSYS PA2101cx A4 Colour Laser Printer" at bounding box center [510, 222] width 359 height 21
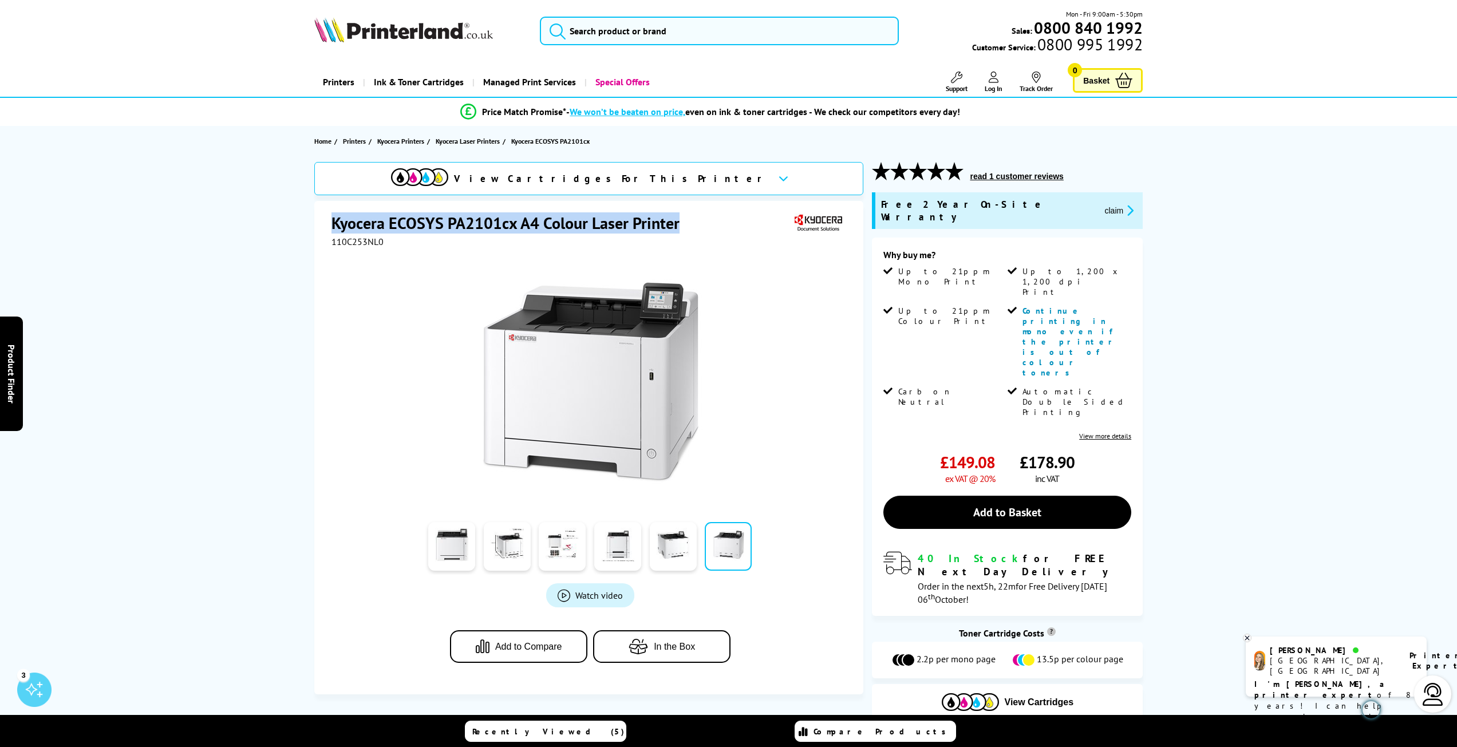
copy div "Kyocera ECOSYS PA2101cx A4 Colour Laser Printer"
